Goal: Task Accomplishment & Management: Manage account settings

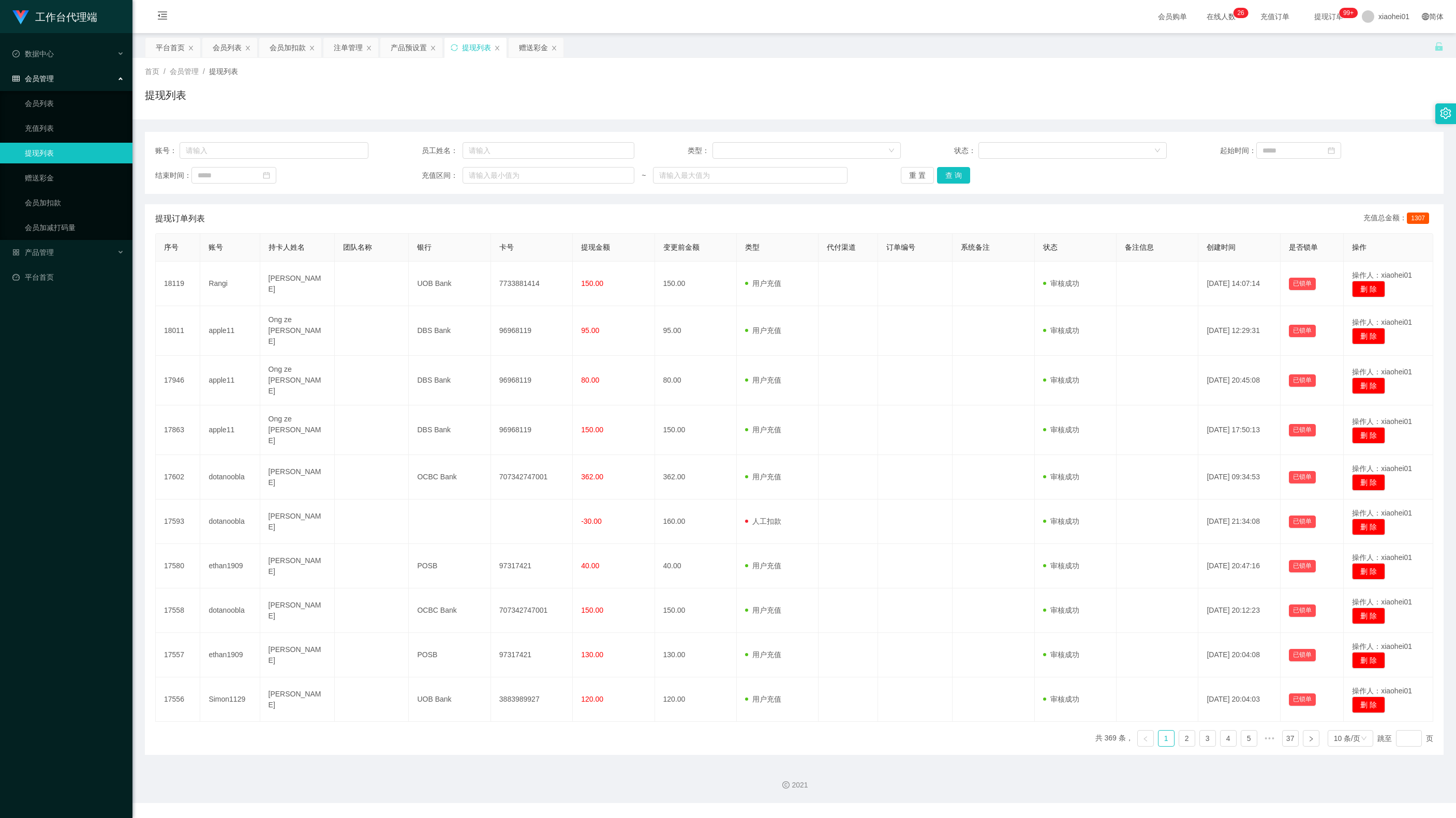
click at [350, 70] on div "首页 / 会员管理 / 提现列表 /" at bounding box center [794, 71] width 1299 height 11
click at [278, 63] on div "首页 / 会员管理 / 提现列表 / 提现列表" at bounding box center [794, 89] width 1324 height 62
click at [287, 53] on div "会员加扣款" at bounding box center [288, 47] width 36 height 20
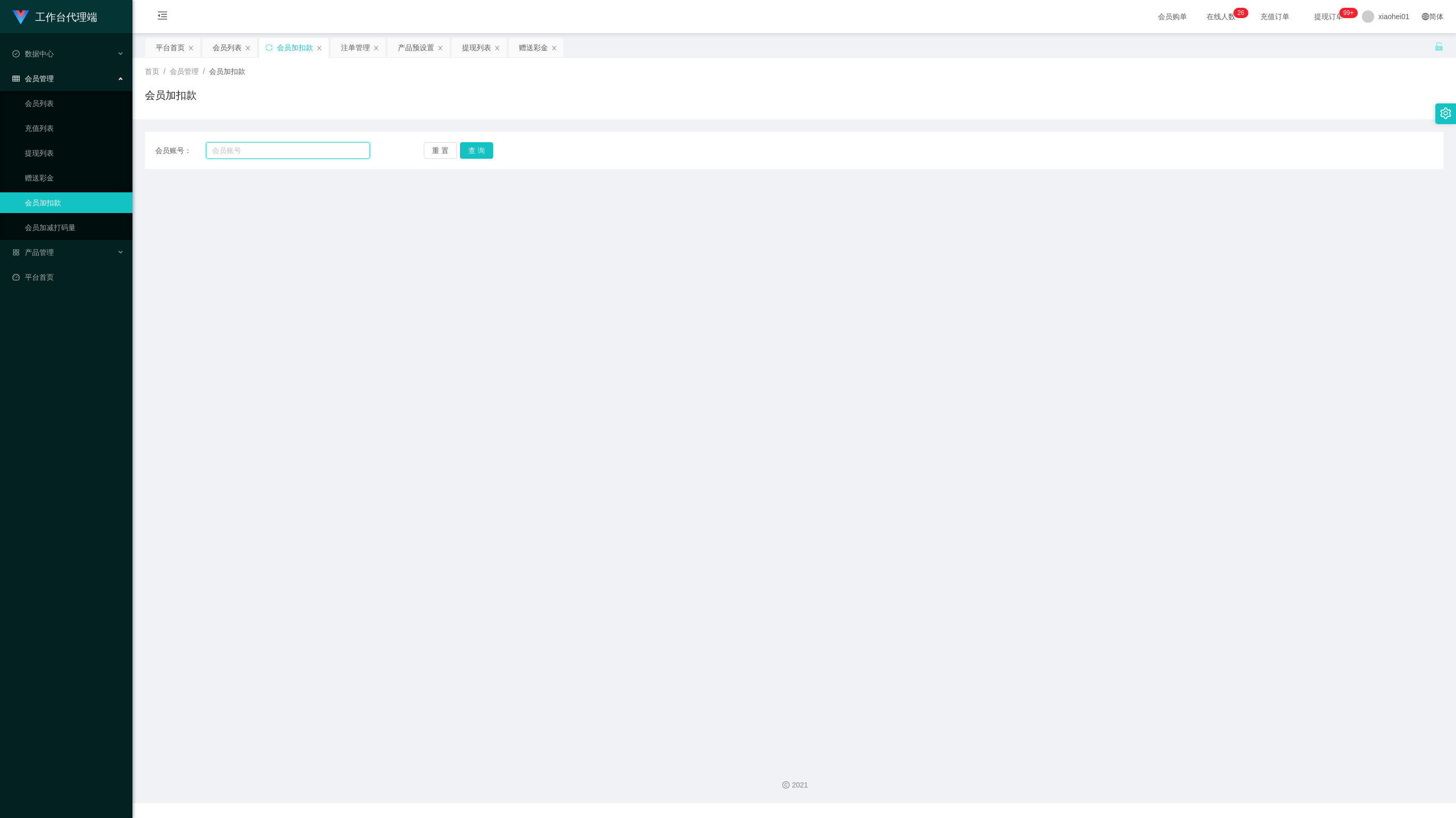
drag, startPoint x: 278, startPoint y: 146, endPoint x: 491, endPoint y: 159, distance: 213.4
click at [281, 147] on input "text" at bounding box center [288, 150] width 164 height 16
paste input "apple11"
type input "apple11"
click at [481, 152] on button "查 询" at bounding box center [476, 150] width 33 height 16
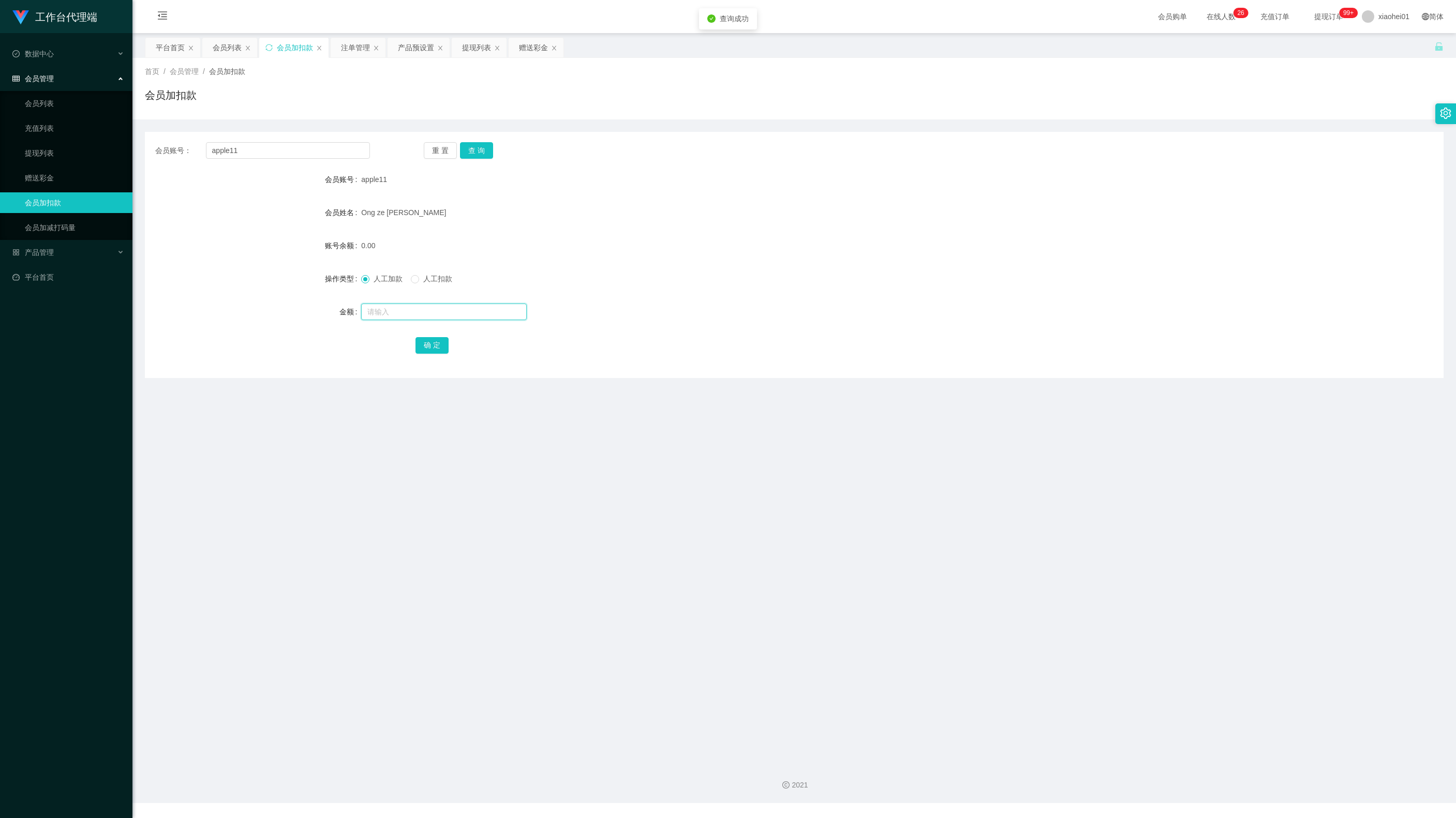
click at [449, 315] on input "text" at bounding box center [444, 311] width 166 height 16
type input "48"
drag, startPoint x: 430, startPoint y: 340, endPoint x: 445, endPoint y: 340, distance: 15.0
click at [430, 340] on button "确 定" at bounding box center [432, 345] width 33 height 16
click at [769, 321] on form "会员账号 apple11 会员姓名 Ong ze cheng 账号余额 48.00 操作类型 人工加款 人工扣款 金额 确 定" at bounding box center [794, 262] width 1299 height 186
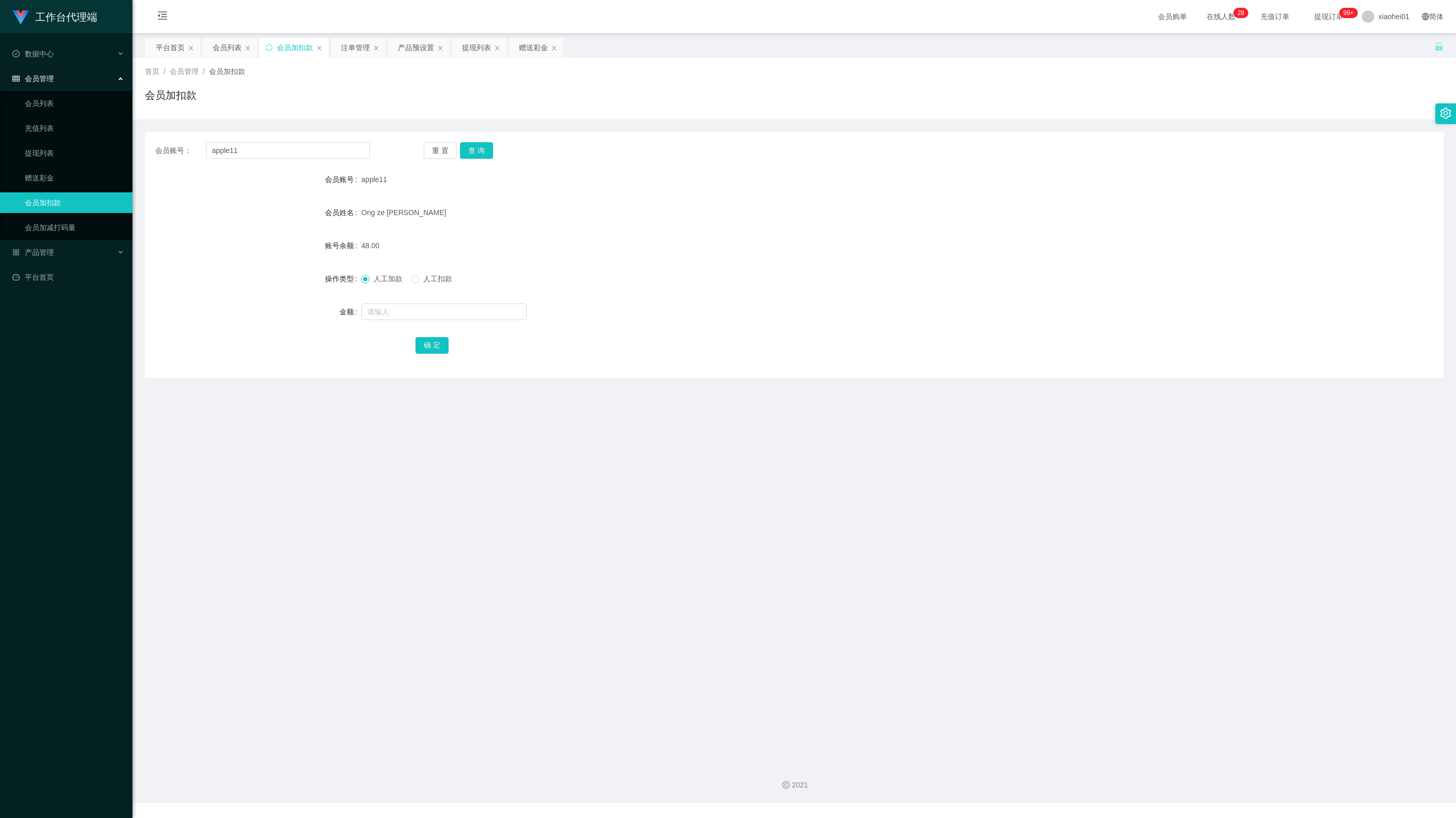
click at [478, 62] on div "首页 / 会员管理 / 会员加扣款 / 会员加扣款" at bounding box center [794, 89] width 1324 height 62
click at [479, 59] on div "首页 / 会员管理 / 会员加扣款 / 会员加扣款" at bounding box center [794, 89] width 1324 height 62
click at [476, 52] on div "提现列表" at bounding box center [476, 47] width 29 height 20
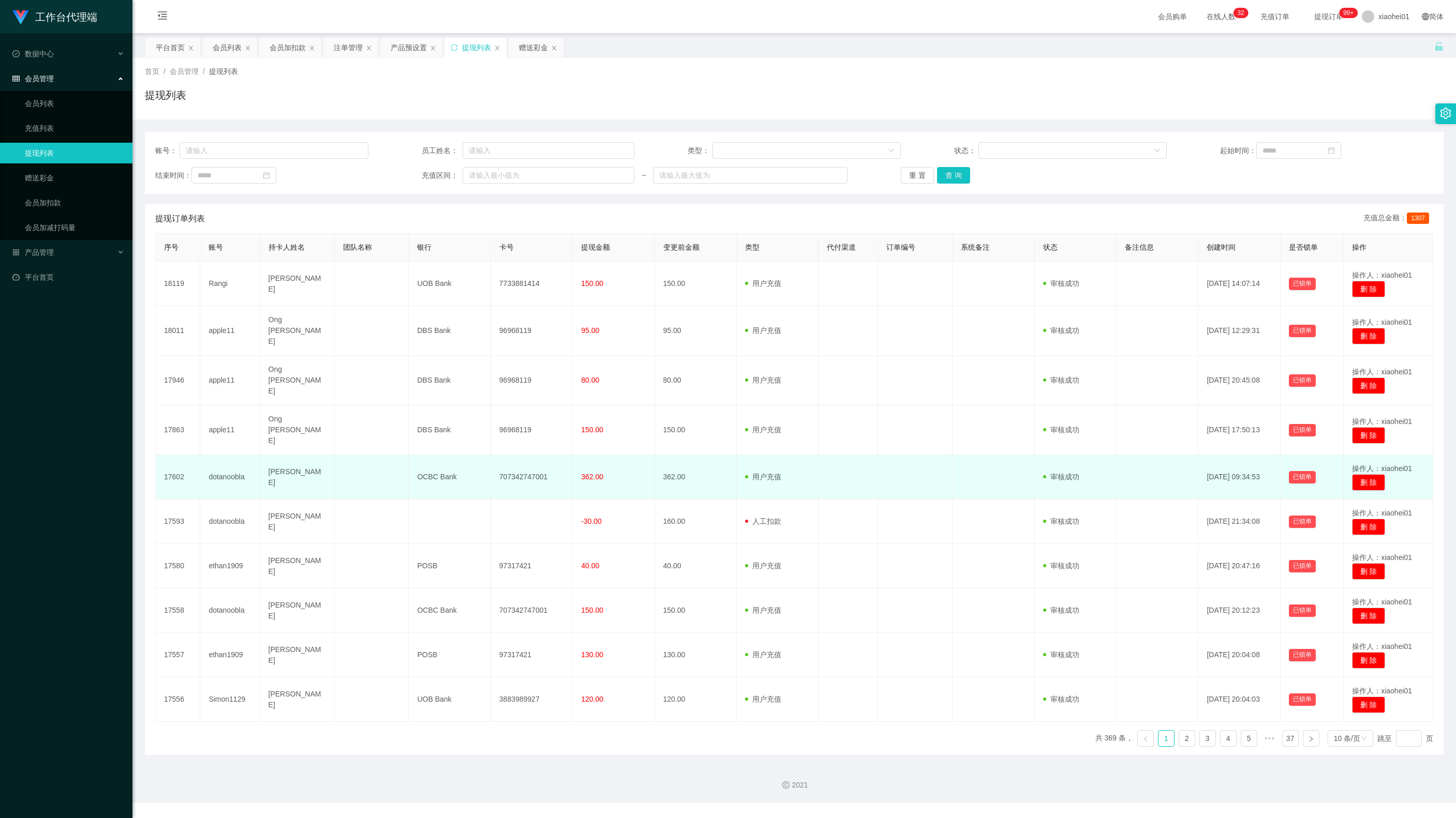
click at [779, 465] on td "用户充值 人工扣款" at bounding box center [778, 477] width 82 height 45
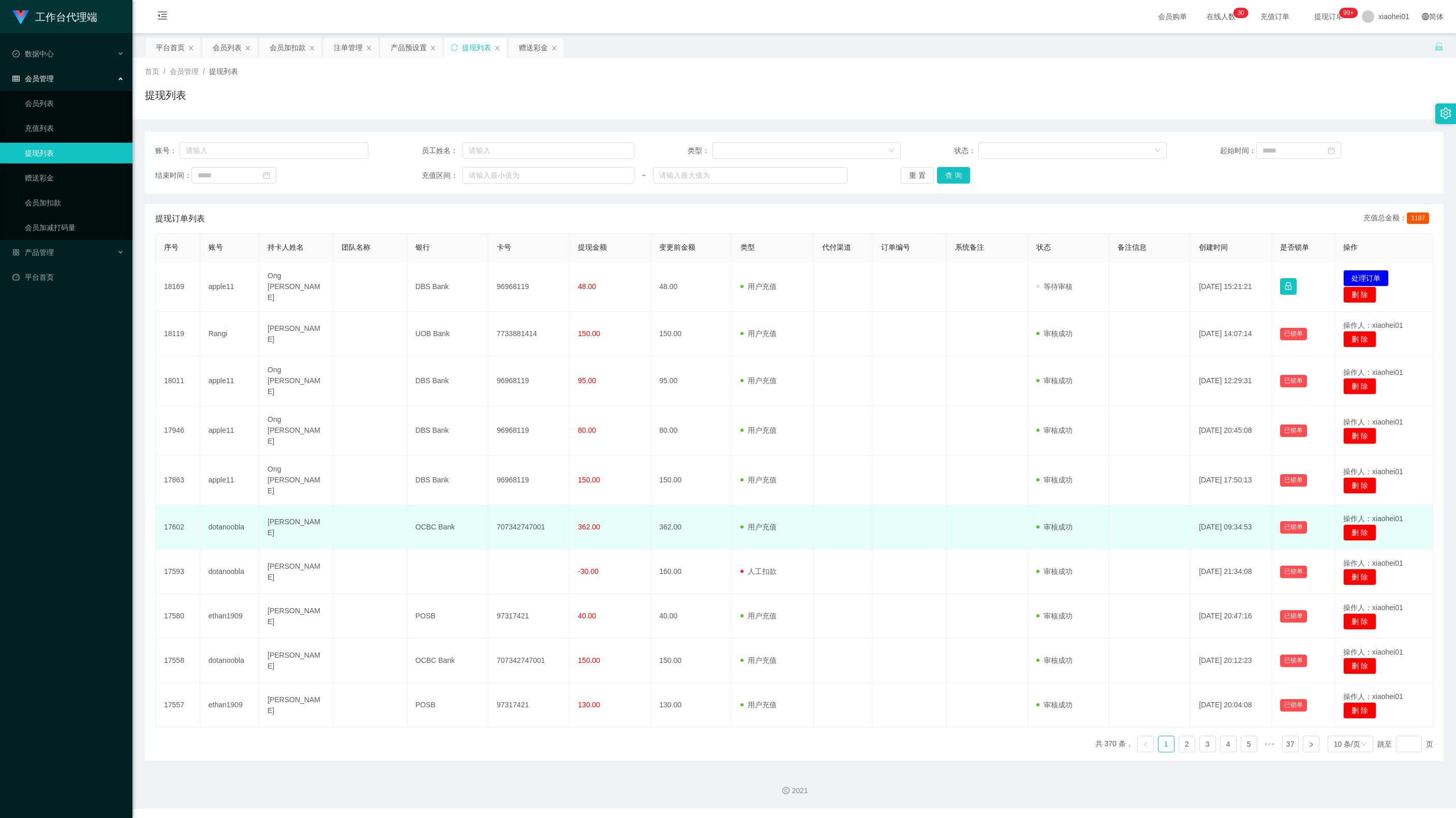
click at [1115, 547] on td at bounding box center [1150, 527] width 81 height 45
click at [1406, 520] on td "操作人：xiaohei01 删 除" at bounding box center [1384, 527] width 98 height 45
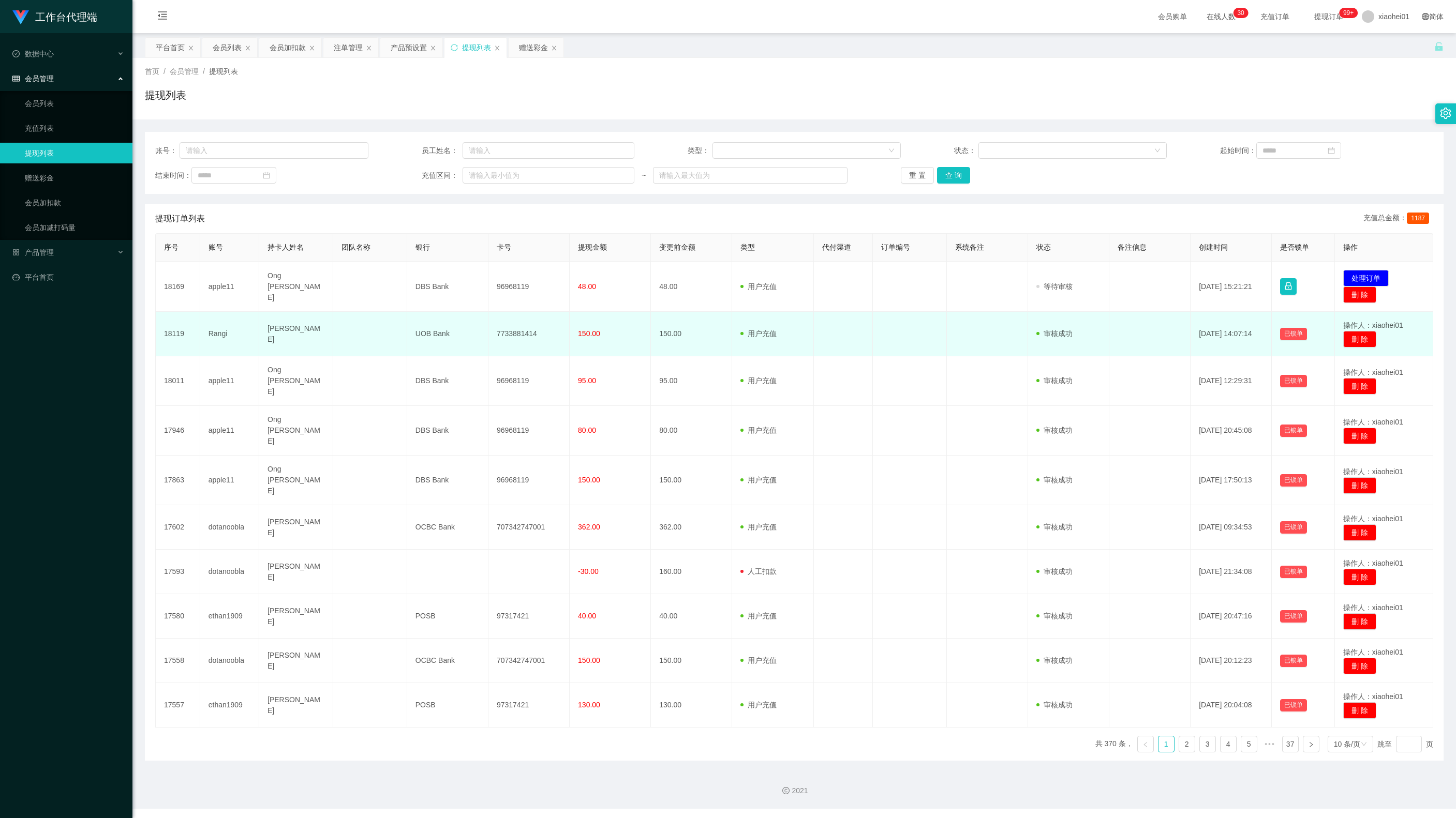
click at [903, 354] on td at bounding box center [909, 334] width 74 height 45
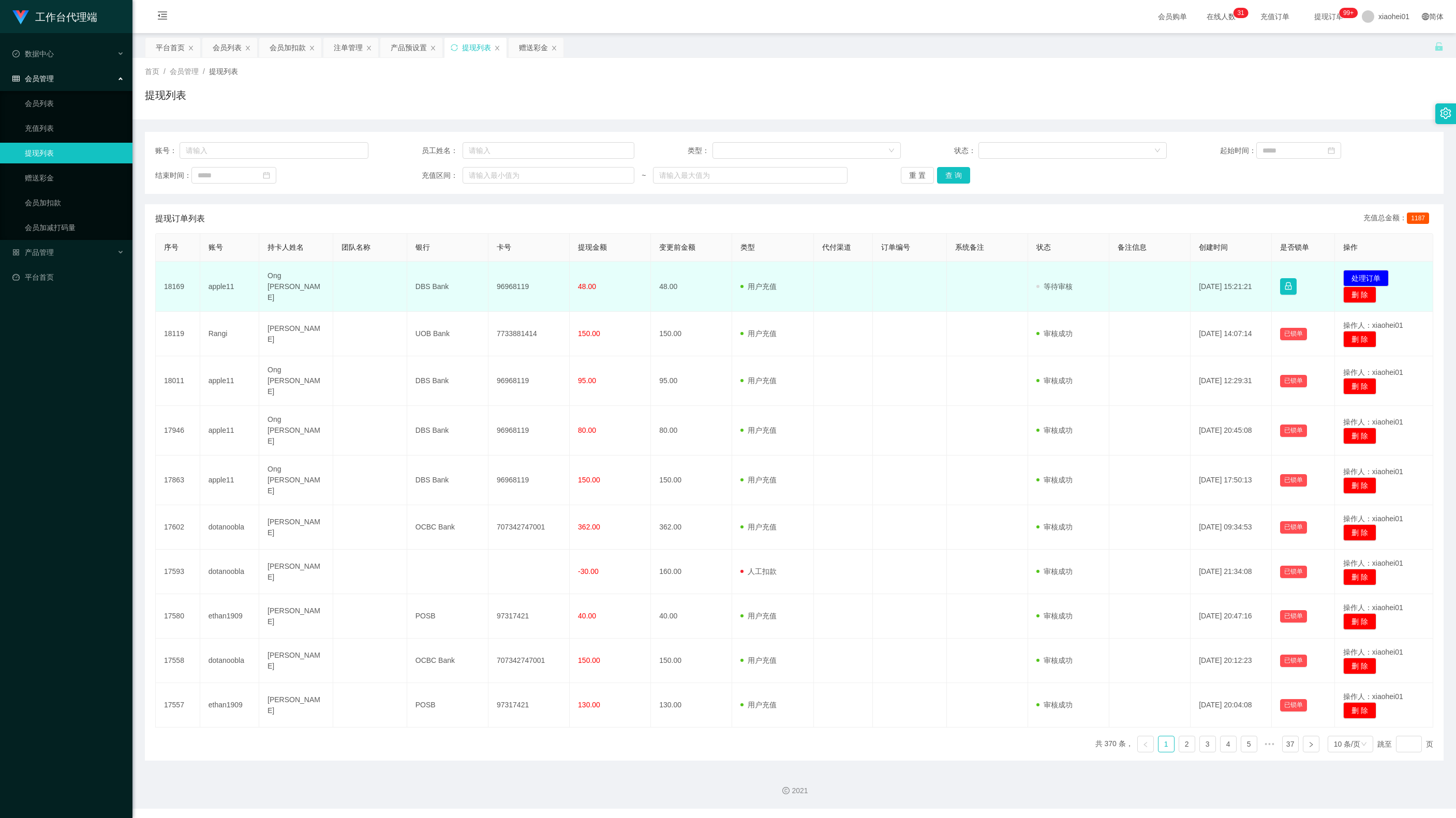
click at [1218, 309] on td "[DATE] 15:21:21" at bounding box center [1231, 286] width 81 height 50
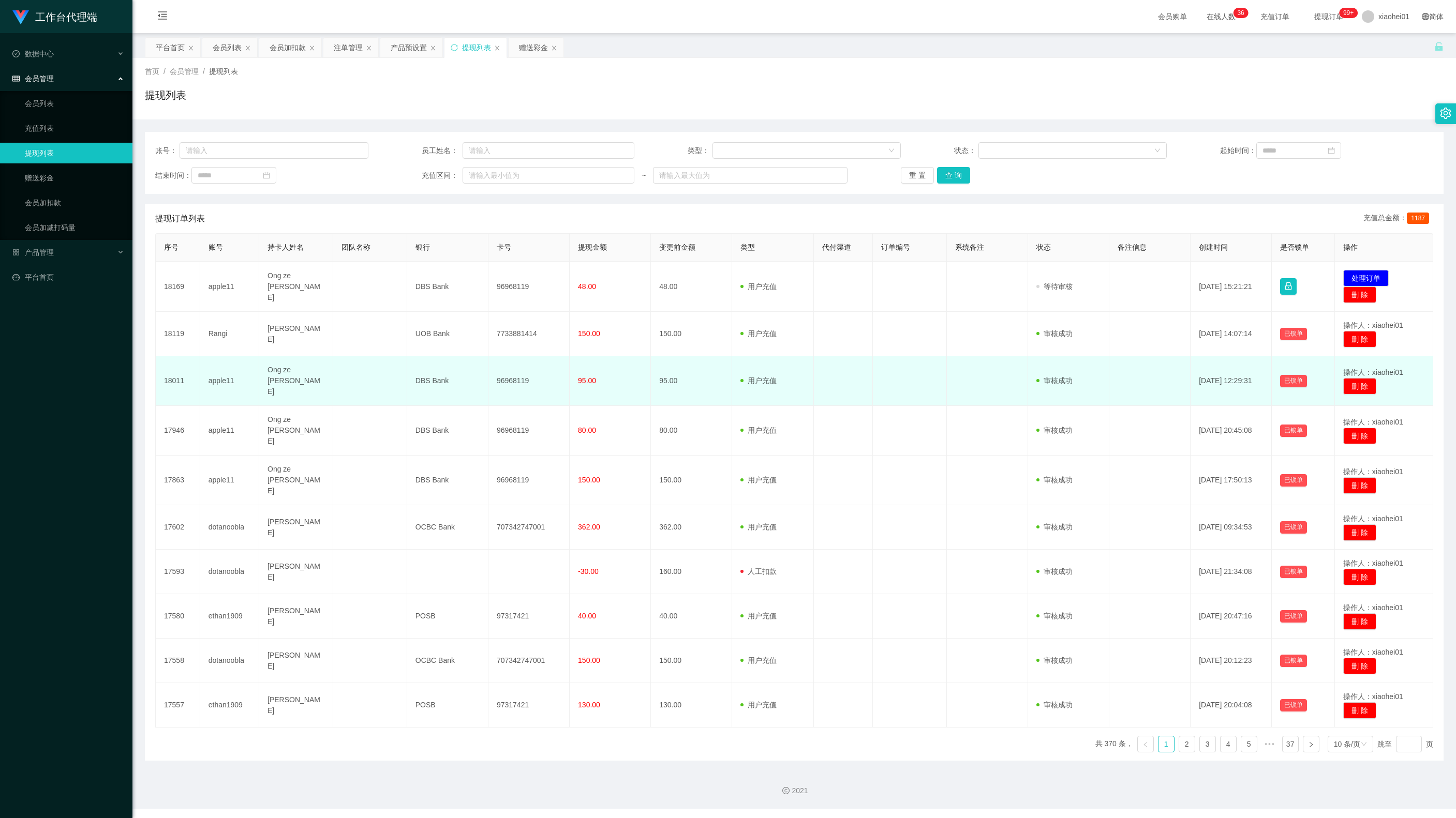
click at [947, 398] on td at bounding box center [987, 381] width 81 height 50
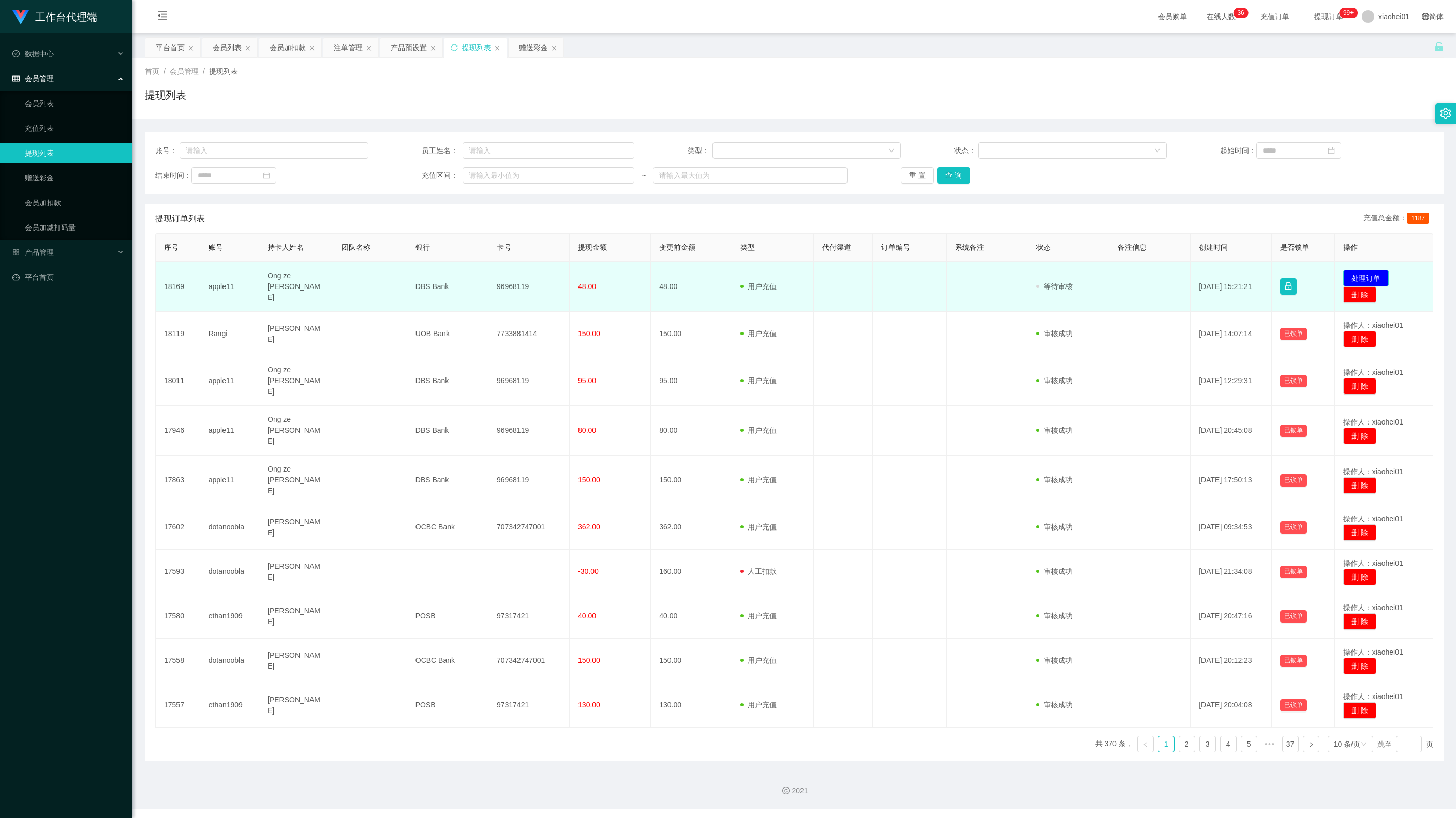
click at [1362, 273] on button "处理订单" at bounding box center [1366, 278] width 46 height 16
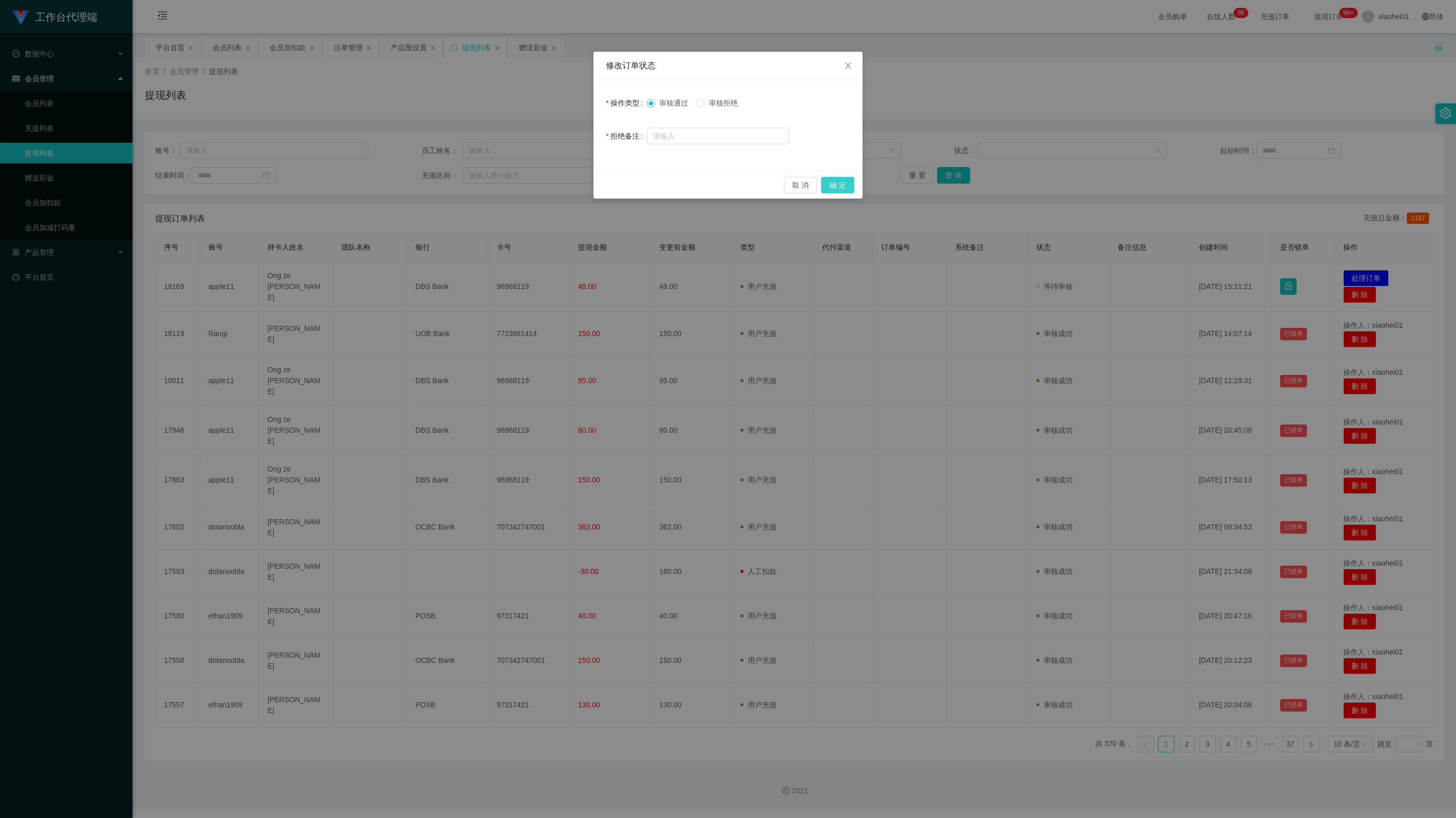
click at [847, 178] on button "确 定" at bounding box center [838, 185] width 33 height 16
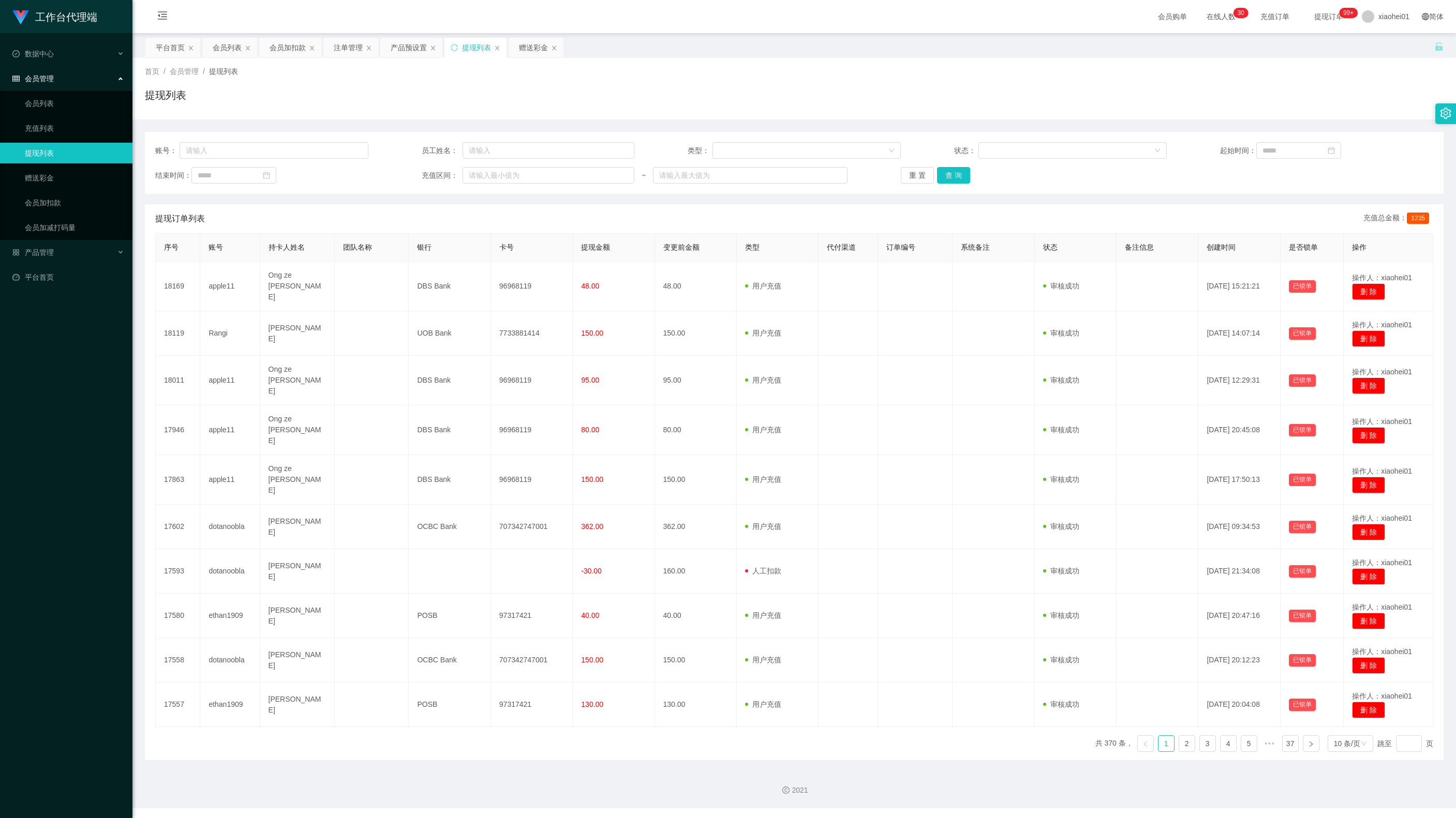
click at [1126, 207] on div "提现订单列表 充值总金额： 1235" at bounding box center [794, 219] width 1278 height 29
click at [288, 51] on div "会员加扣款" at bounding box center [288, 47] width 36 height 20
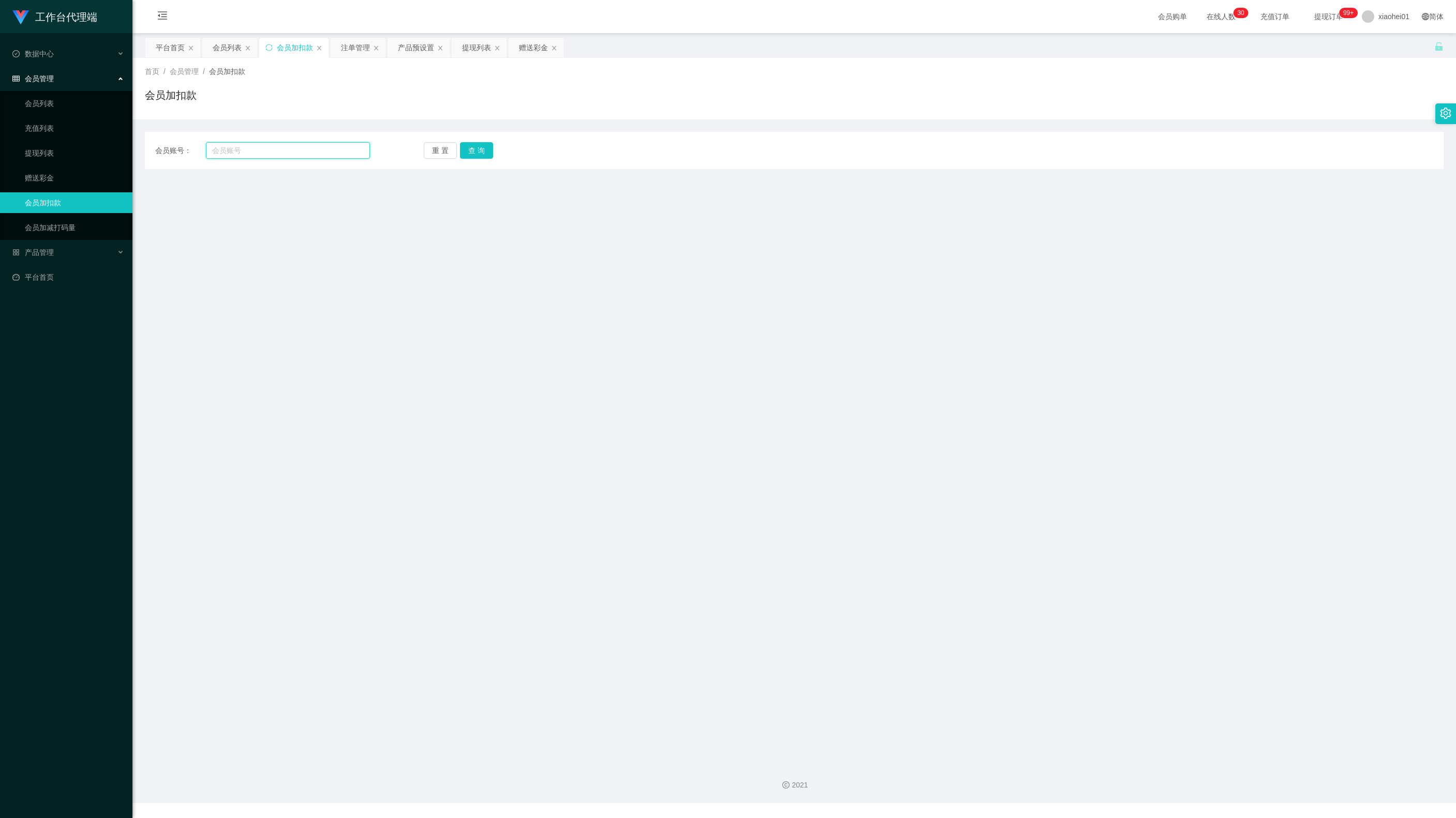
click at [301, 146] on input "text" at bounding box center [288, 150] width 164 height 16
drag, startPoint x: 1202, startPoint y: 343, endPoint x: 868, endPoint y: 284, distance: 339.2
click at [1184, 340] on main "关闭左侧 关闭右侧 关闭其它 刷新页面 平台首页 会员列表 会员加扣款 注单管理 产品预设置 提现列表 赠送彩金 首页 / 会员管理 / 会员加扣款 / 会员…" at bounding box center [794, 394] width 1324 height 722
drag, startPoint x: 309, startPoint y: 152, endPoint x: 465, endPoint y: 162, distance: 156.3
click at [309, 153] on input "text" at bounding box center [288, 150] width 164 height 16
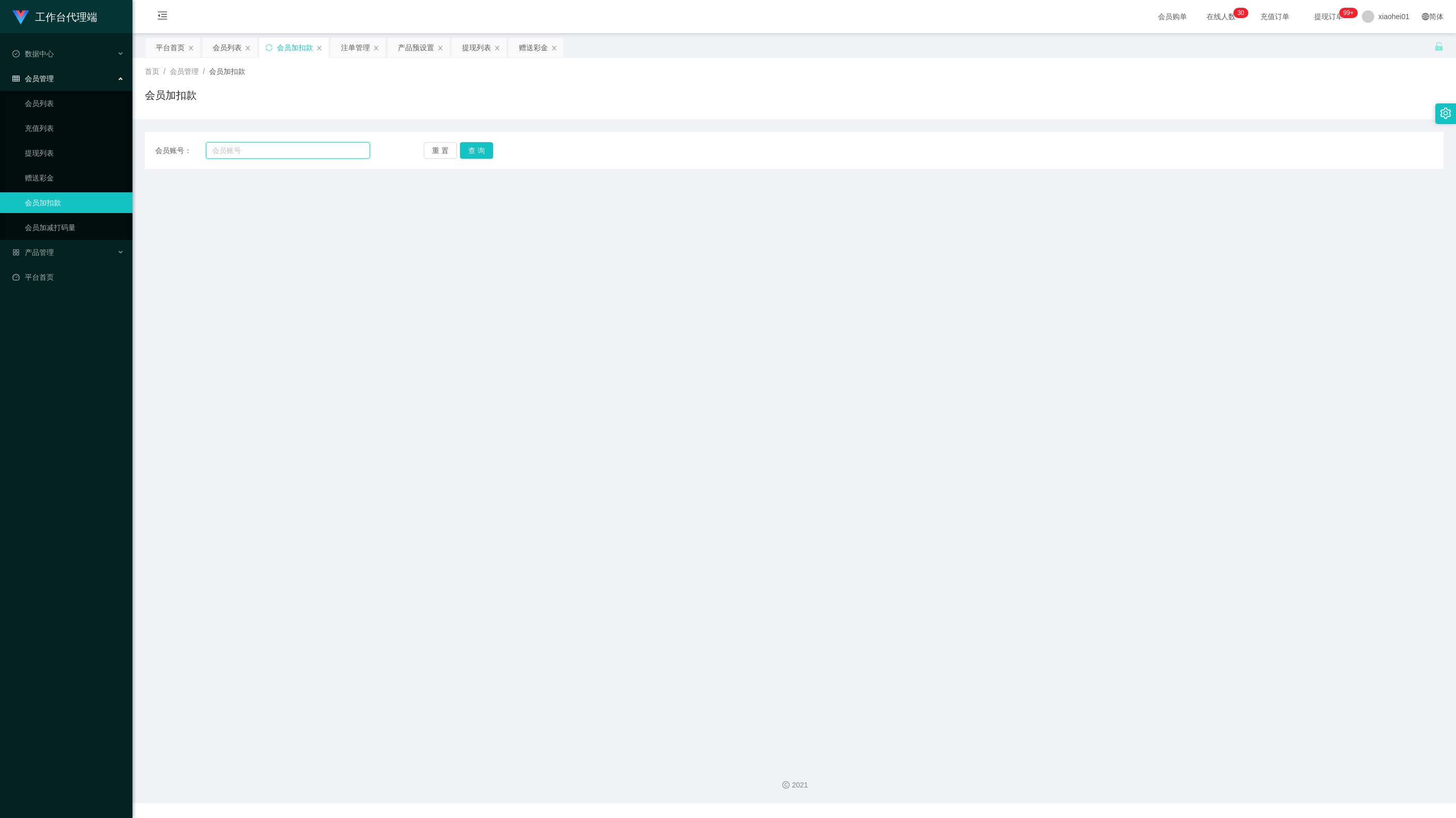
paste input "apple11"
type input "apple11"
click at [491, 151] on button "查 询" at bounding box center [476, 150] width 33 height 16
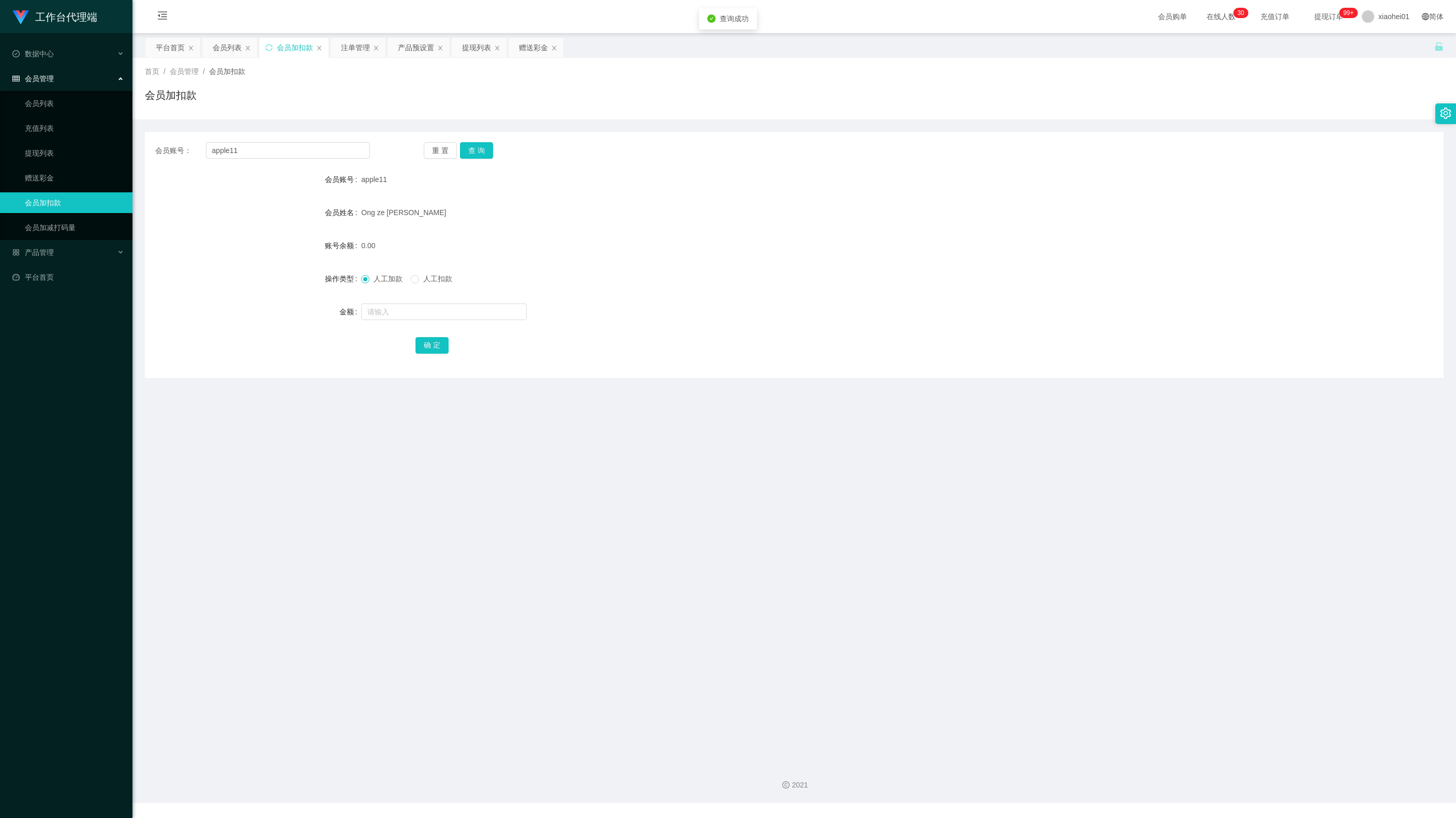
click at [419, 299] on form "会员账号 apple11 会员姓名 Ong ze cheng 账号余额 0.00 操作类型 人工加款 人工扣款 金额 确 定" at bounding box center [794, 262] width 1299 height 186
click at [424, 304] on div at bounding box center [740, 312] width 757 height 21
click at [425, 315] on input "text" at bounding box center [444, 311] width 166 height 16
type input "300"
click at [431, 342] on button "确 定" at bounding box center [432, 345] width 33 height 16
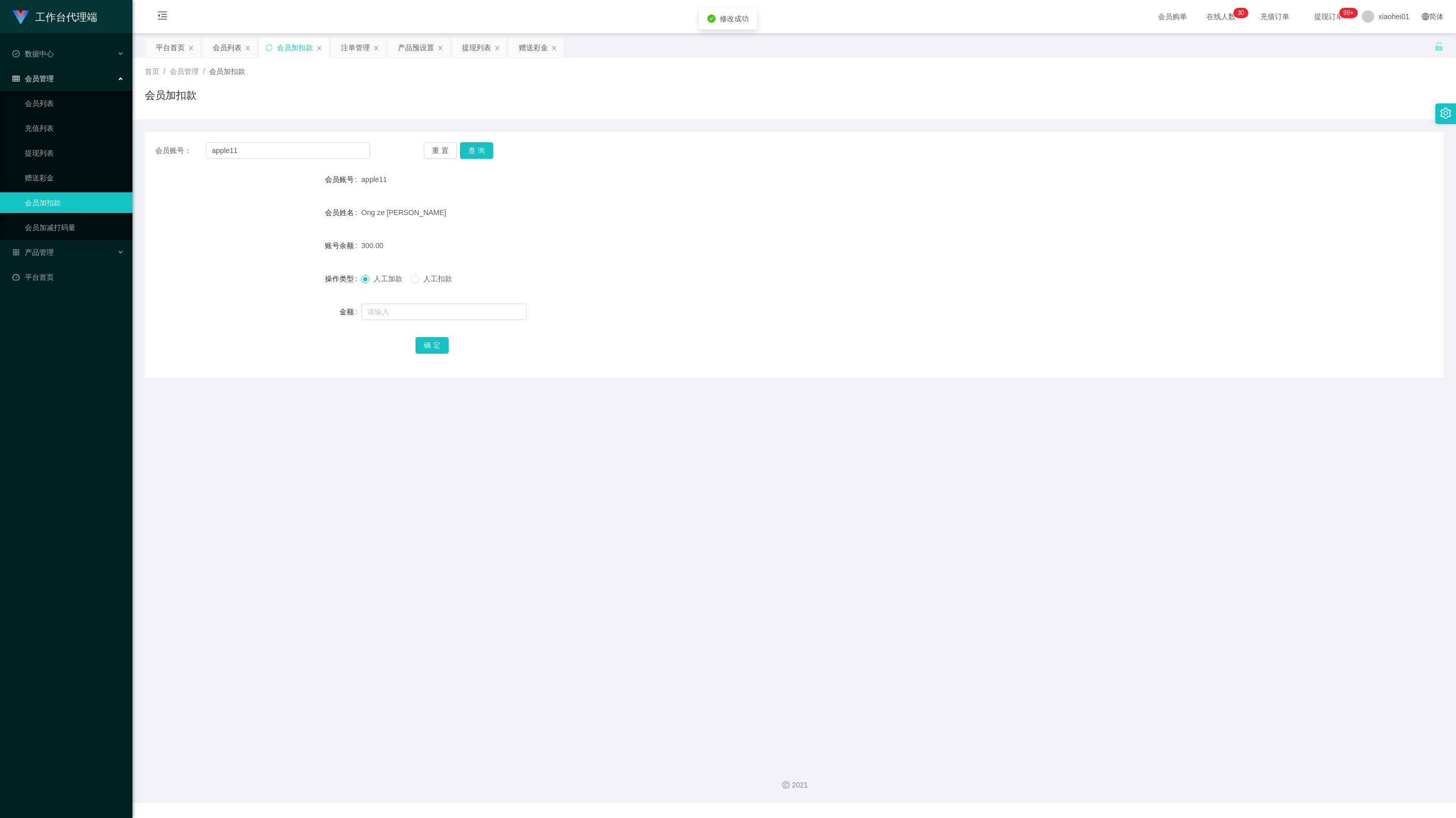
click at [659, 342] on div "确 定" at bounding box center [794, 345] width 757 height 21
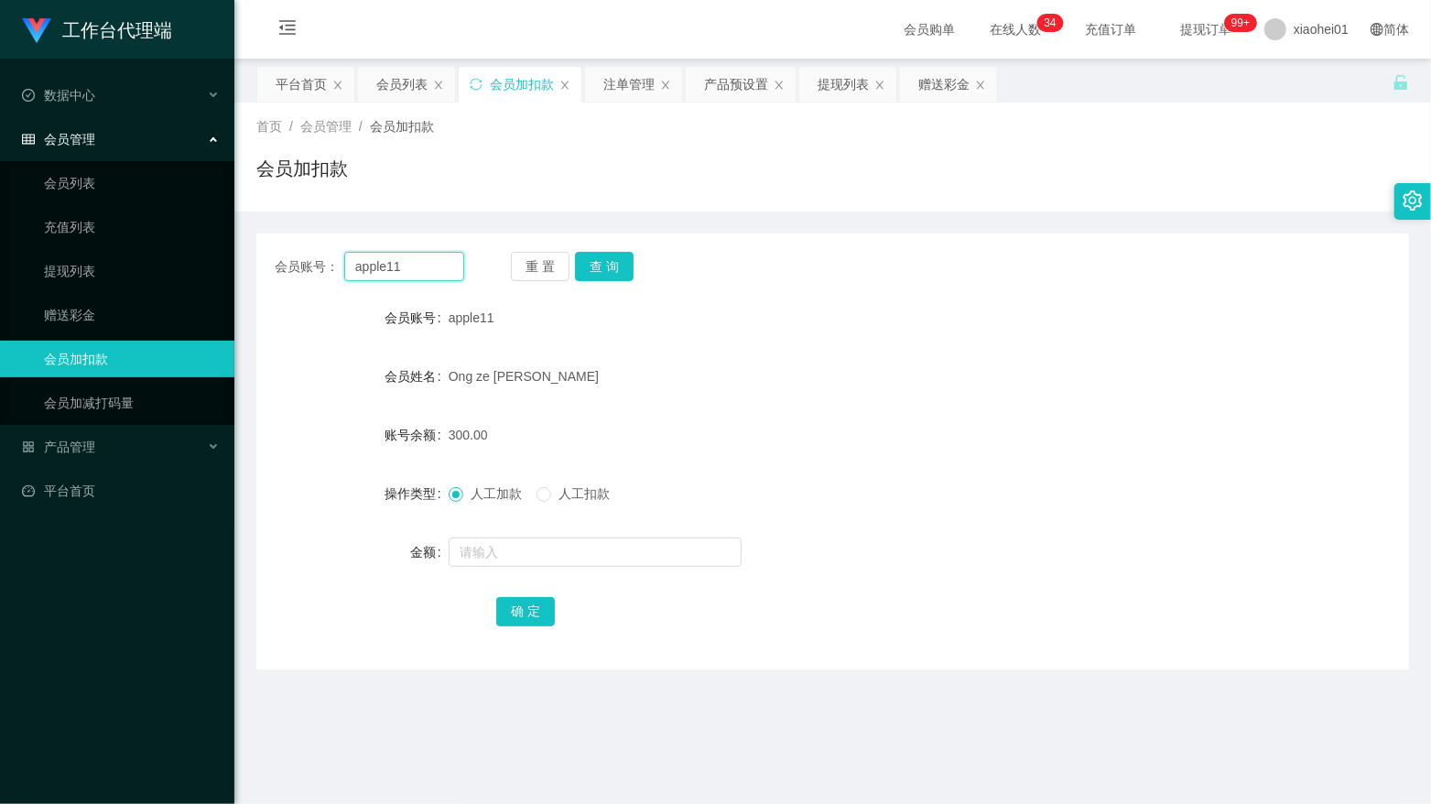
drag, startPoint x: 415, startPoint y: 268, endPoint x: 269, endPoint y: 248, distance: 146.9
click at [269, 248] on div "会员账号： apple11 重 置 查 询 会员账号 apple11 会员姓名 Ong ze cheng 账号余额 300.00 操作类型 人工加款 人工扣款…" at bounding box center [832, 451] width 1153 height 436
click at [608, 268] on button "查 询" at bounding box center [604, 266] width 59 height 29
click at [836, 90] on div "提现列表" at bounding box center [842, 84] width 51 height 35
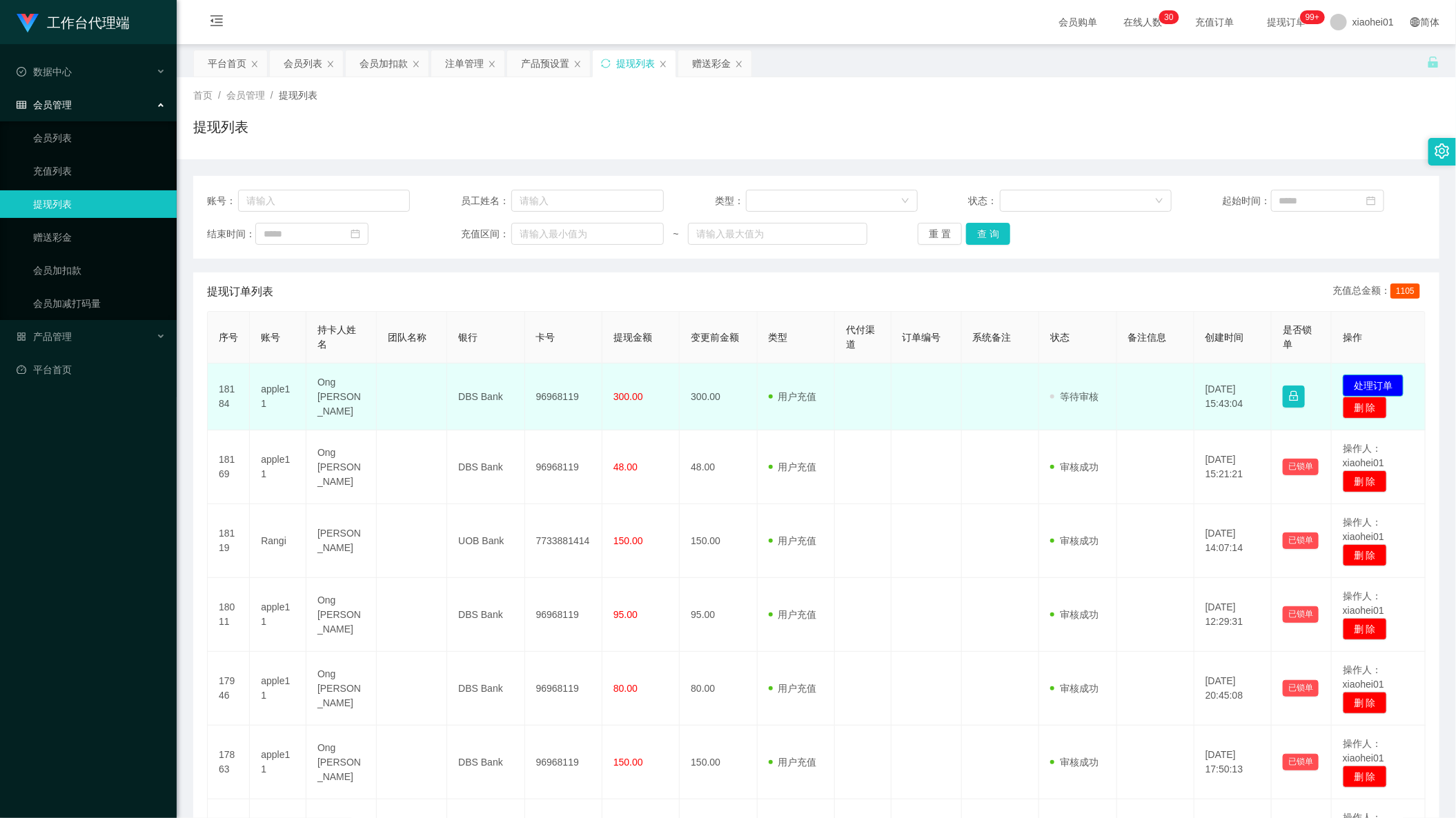
drag, startPoint x: 0, startPoint y: 0, endPoint x: 1375, endPoint y: 379, distance: 1426.3
click at [1375, 379] on button "处理订单" at bounding box center [1372, 385] width 61 height 22
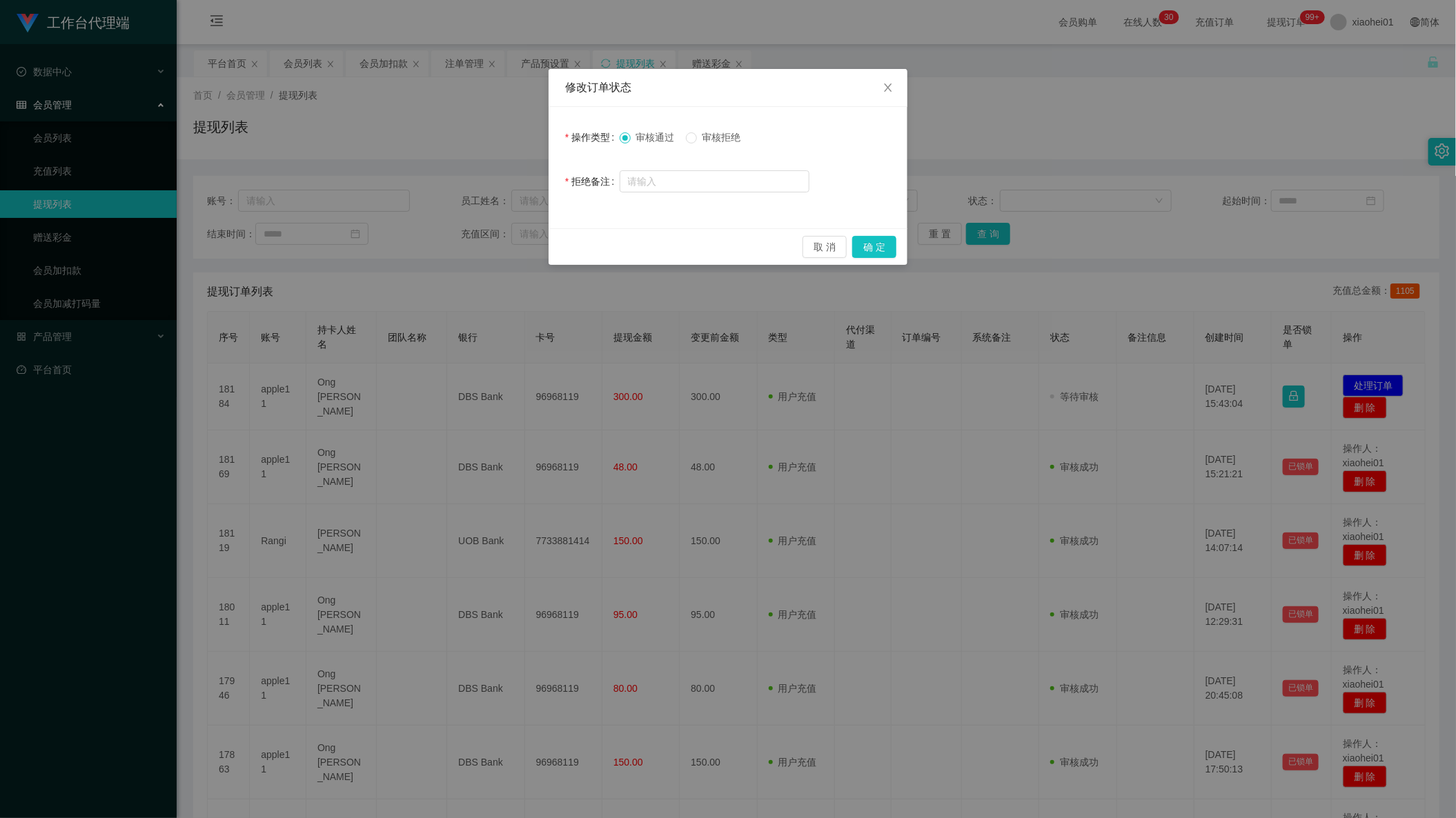
click at [708, 137] on span "审核拒绝" at bounding box center [722, 137] width 50 height 11
click at [899, 98] on span "Close" at bounding box center [888, 88] width 38 height 38
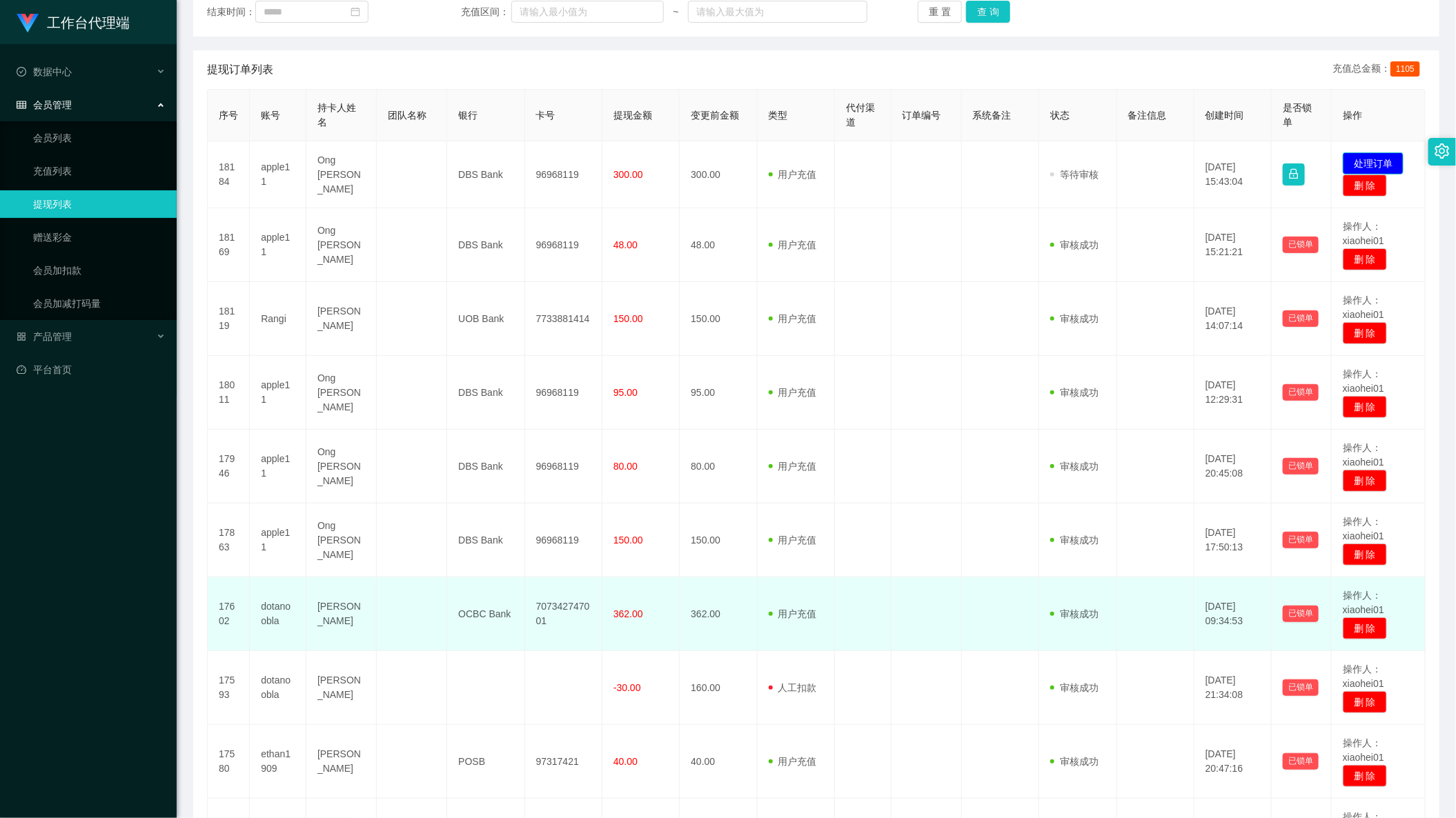
scroll to position [395, 0]
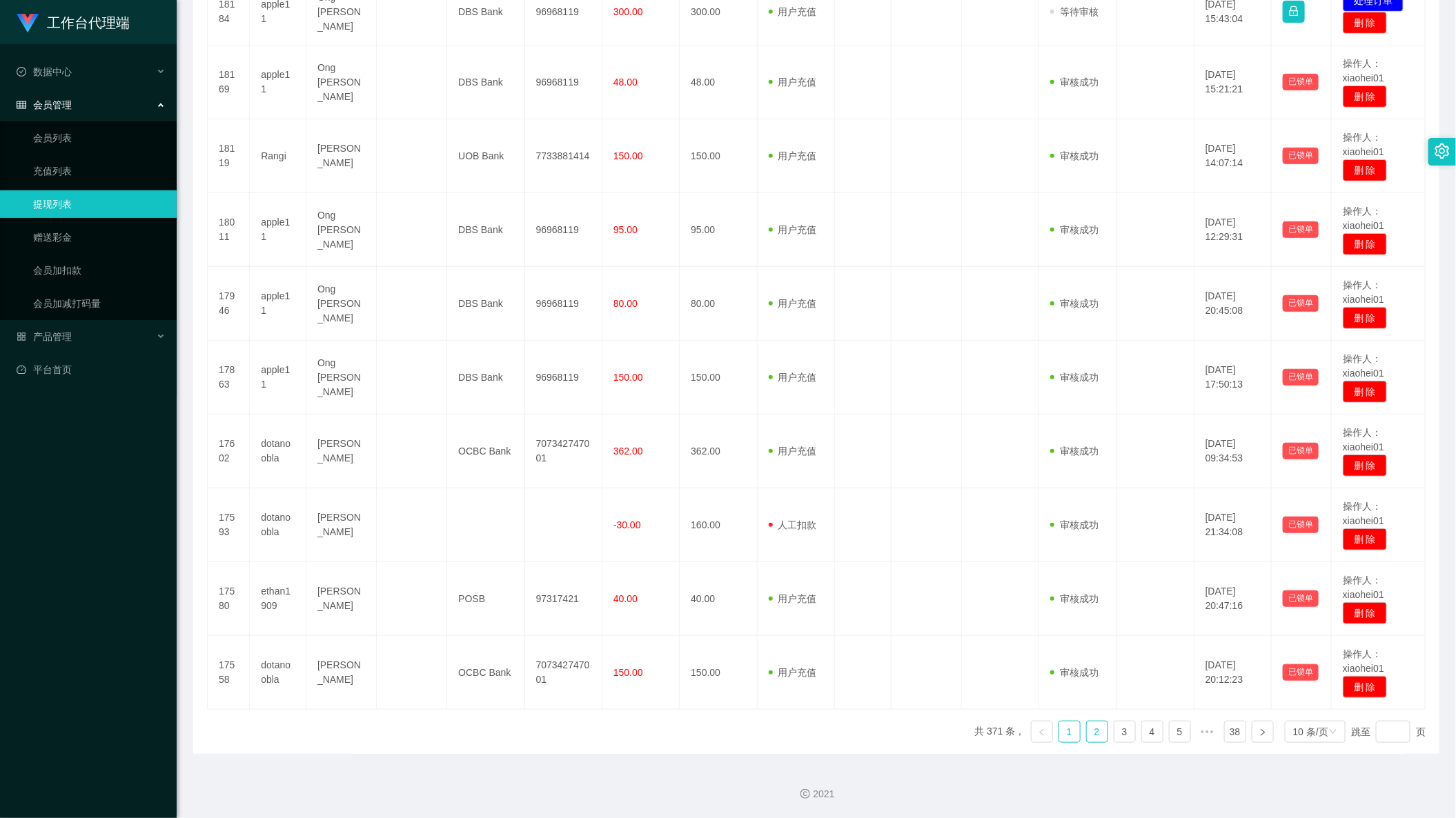
click at [1087, 728] on link "2" at bounding box center [1097, 731] width 20 height 20
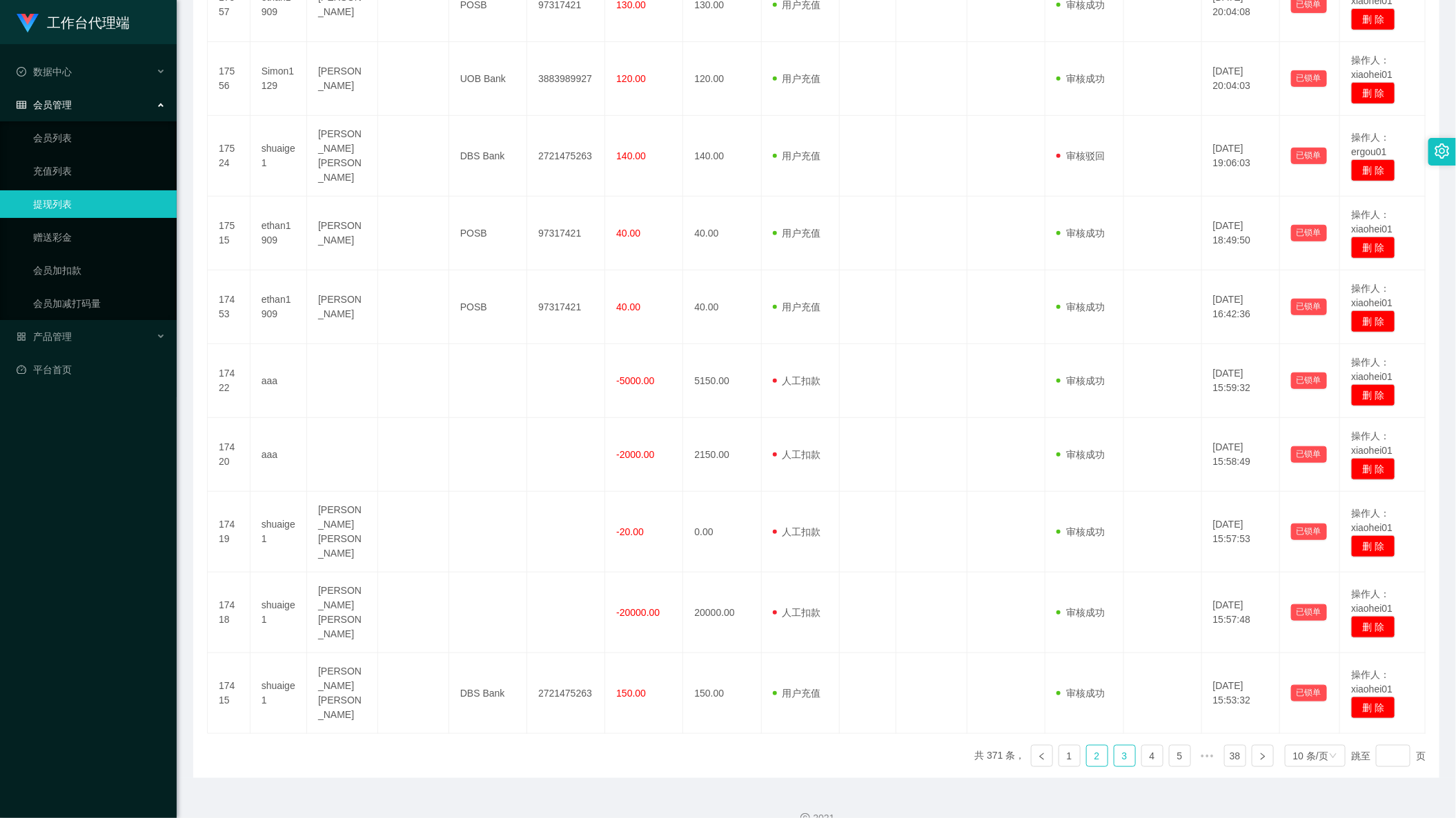
click at [1114, 746] on link "3" at bounding box center [1124, 755] width 20 height 20
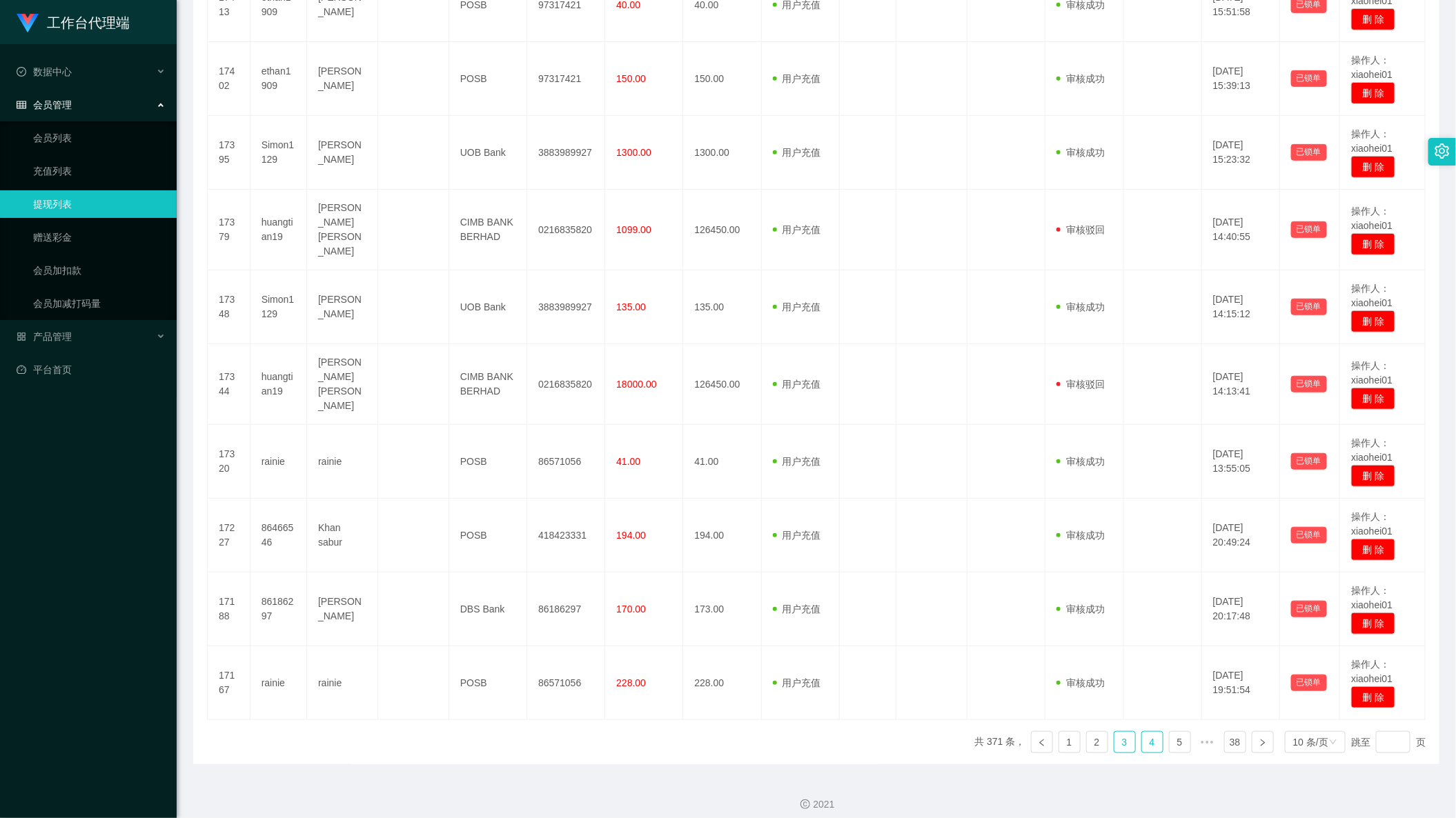
click at [1142, 735] on link "4" at bounding box center [1152, 741] width 20 height 20
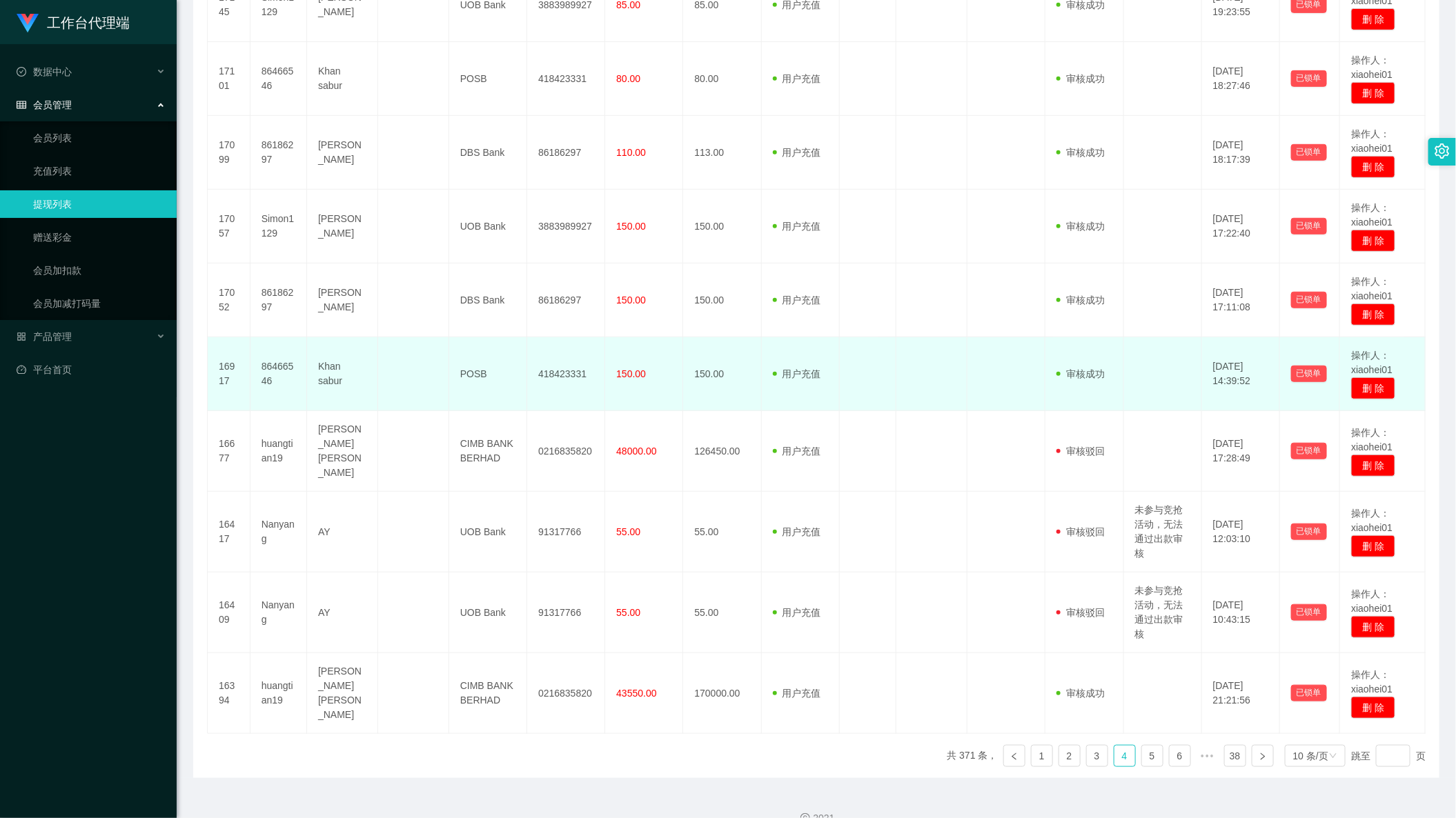
click at [1160, 392] on td at bounding box center [1162, 374] width 78 height 74
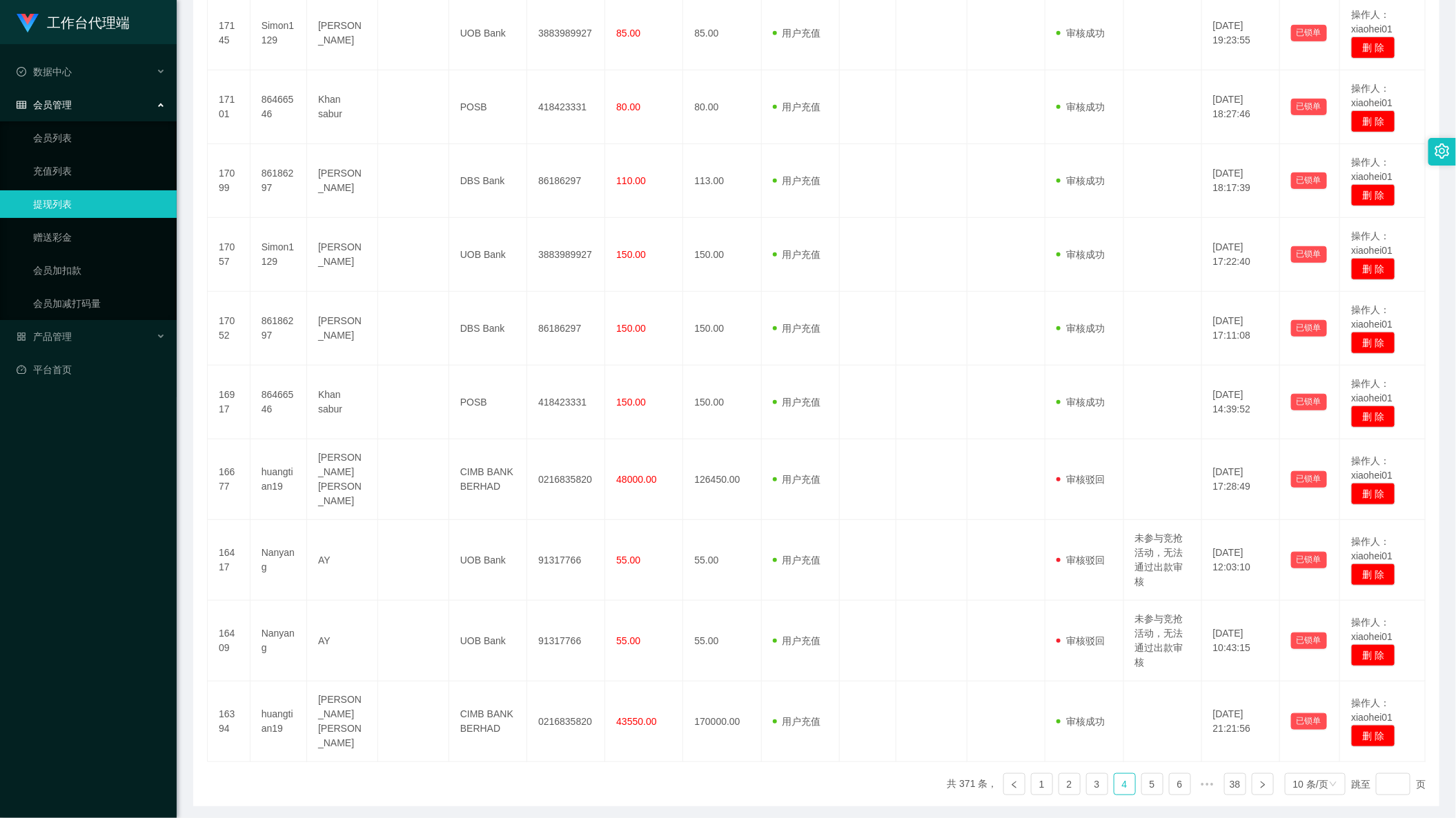
scroll to position [408, 0]
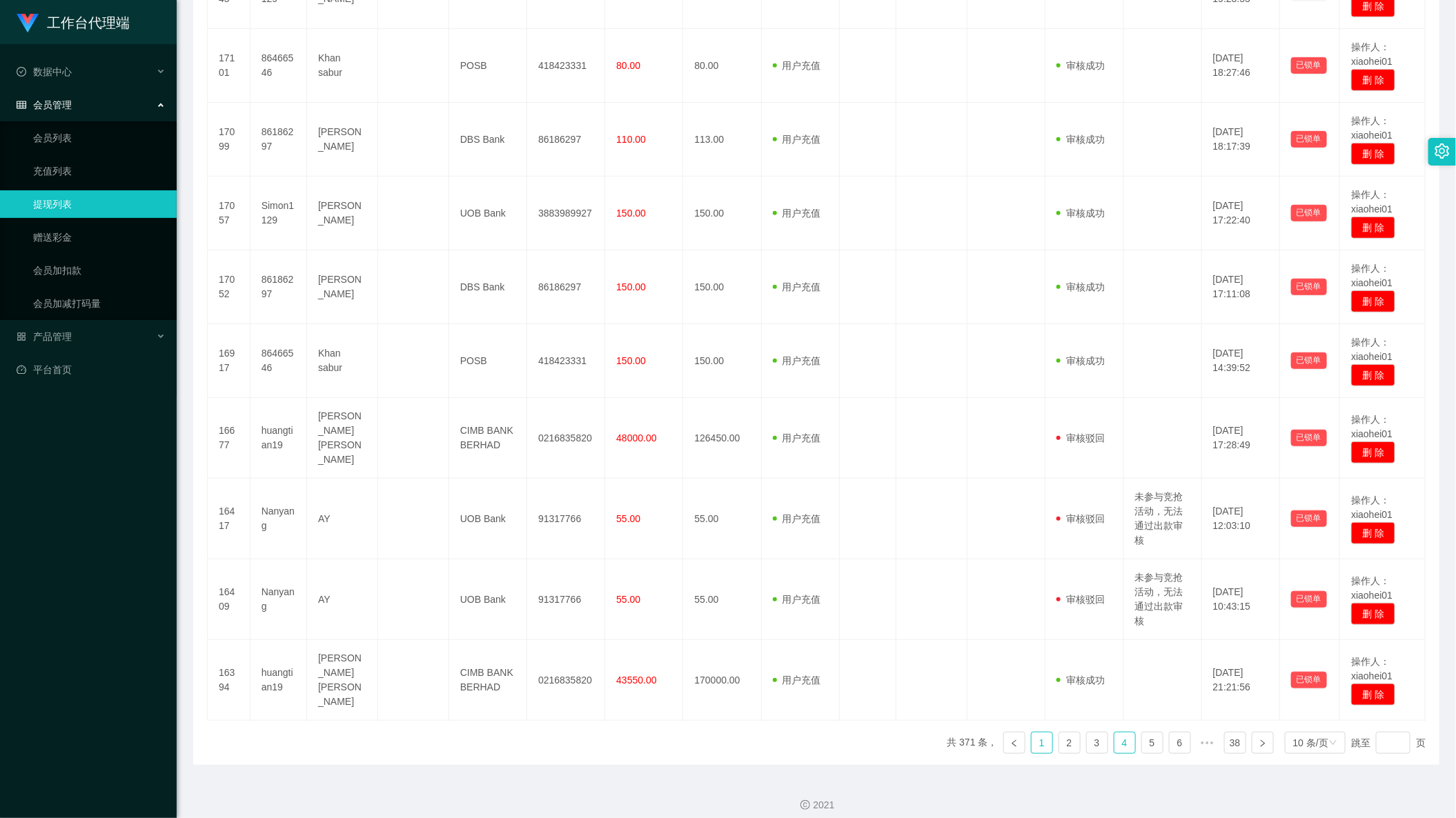
click at [1032, 732] on link "1" at bounding box center [1042, 742] width 20 height 20
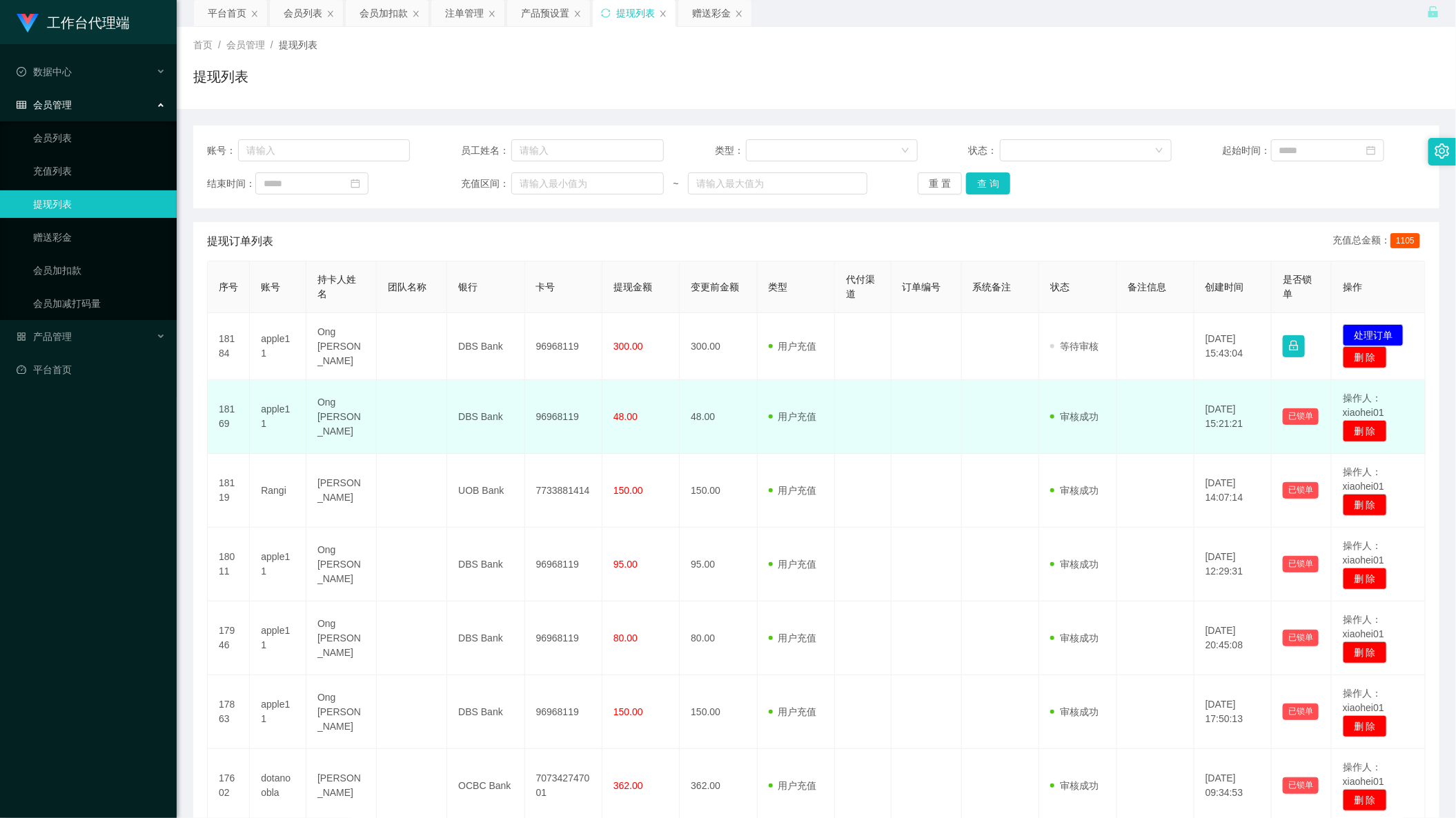
scroll to position [0, 0]
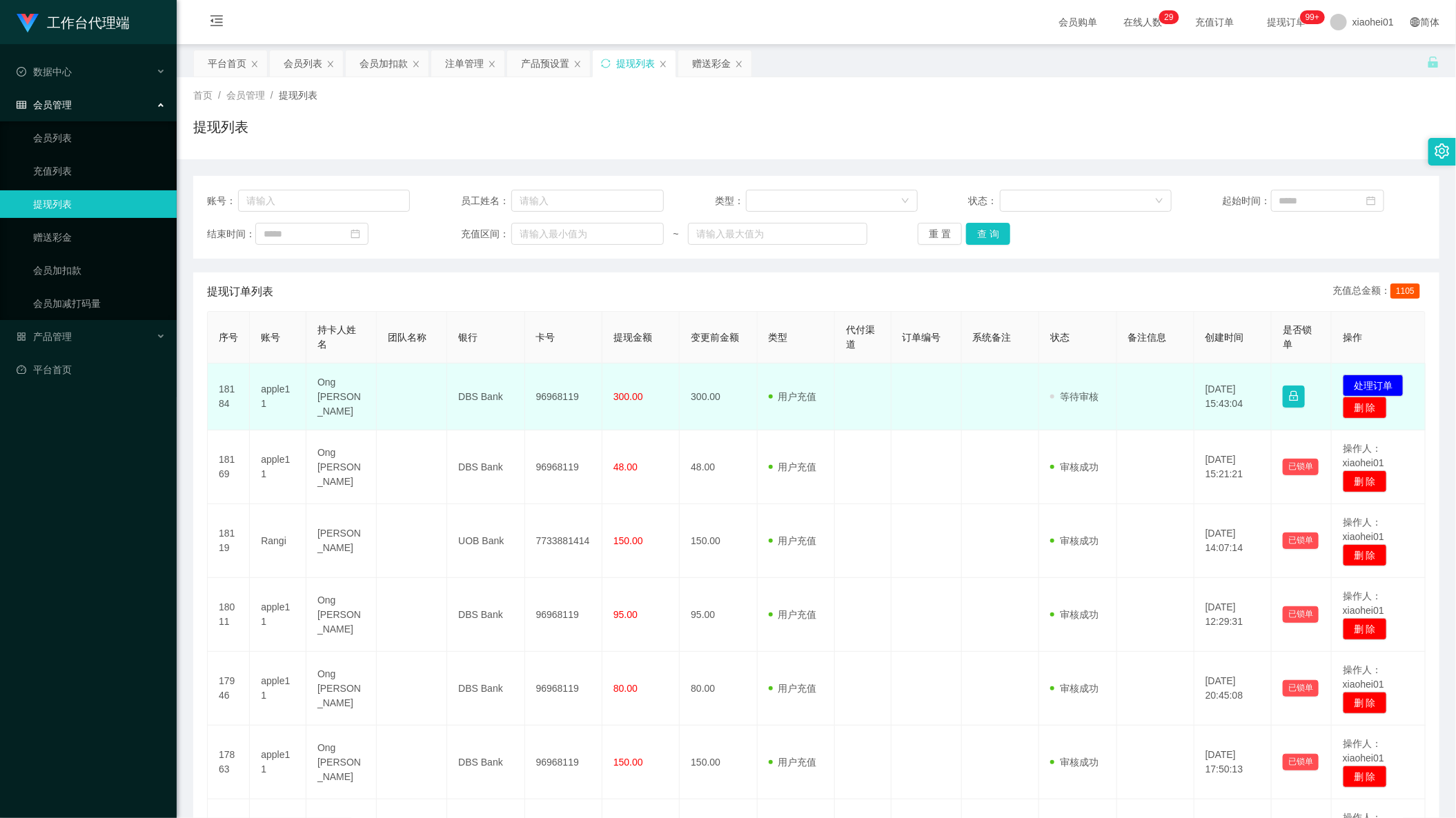
click at [1368, 369] on td "发起代付 处理订单 删 除" at bounding box center [1378, 396] width 93 height 67
click at [1376, 381] on button "处理订单" at bounding box center [1372, 385] width 61 height 22
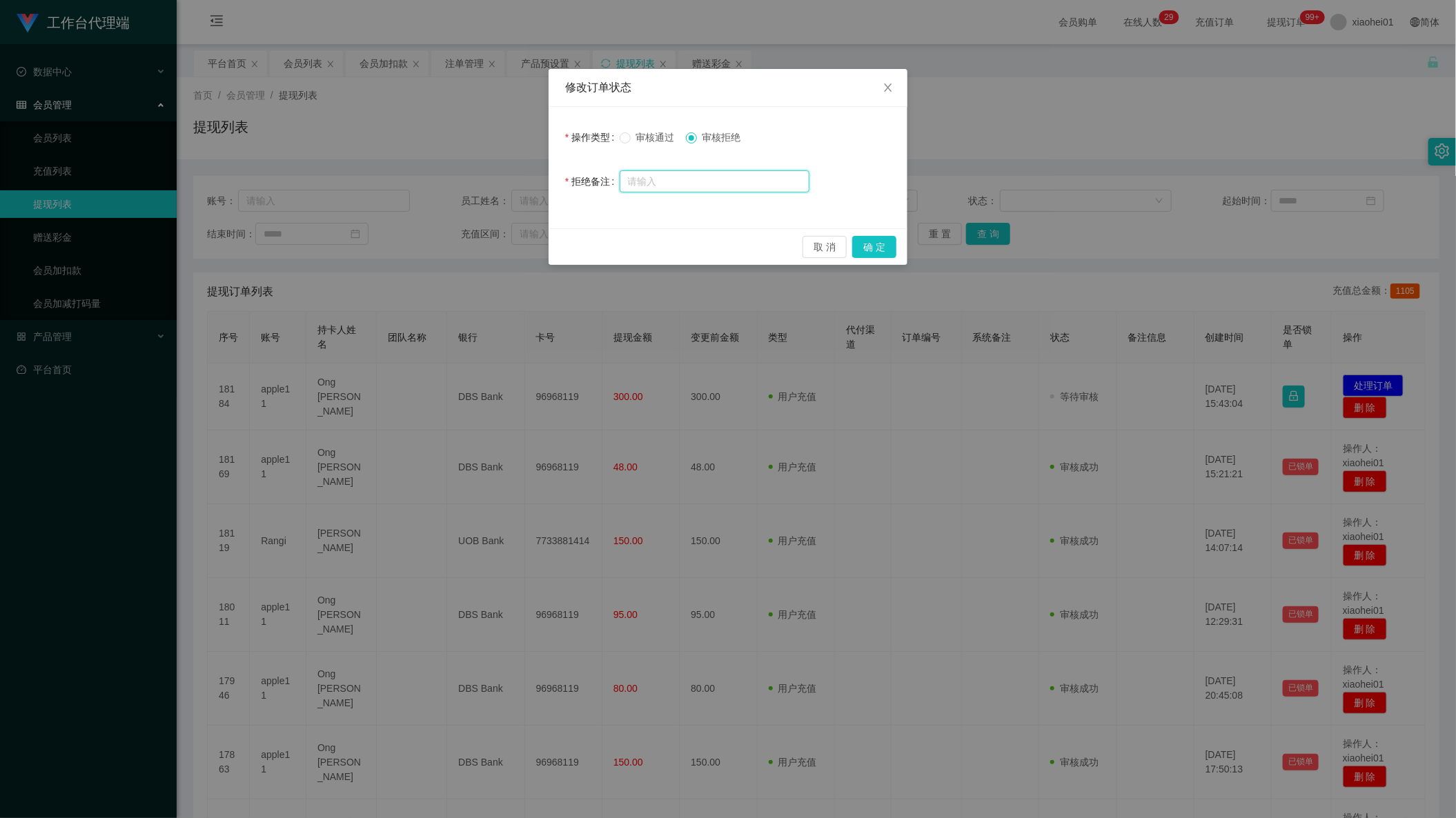
click at [746, 185] on input "text" at bounding box center [714, 181] width 190 height 22
paste input "请您先联系老师完成限时数据单任务，任务完成后即可进行提现操作，感谢您的配合。"
type input "请您先联系老师完成限时数据单任务，任务完成后即可进行提现操作，感谢您的配合。"
click at [731, 187] on input "text" at bounding box center [714, 181] width 190 height 22
paste input "检测到您未完成商家限时数据任务，请完成后进行提现操作，感谢您的配合。"
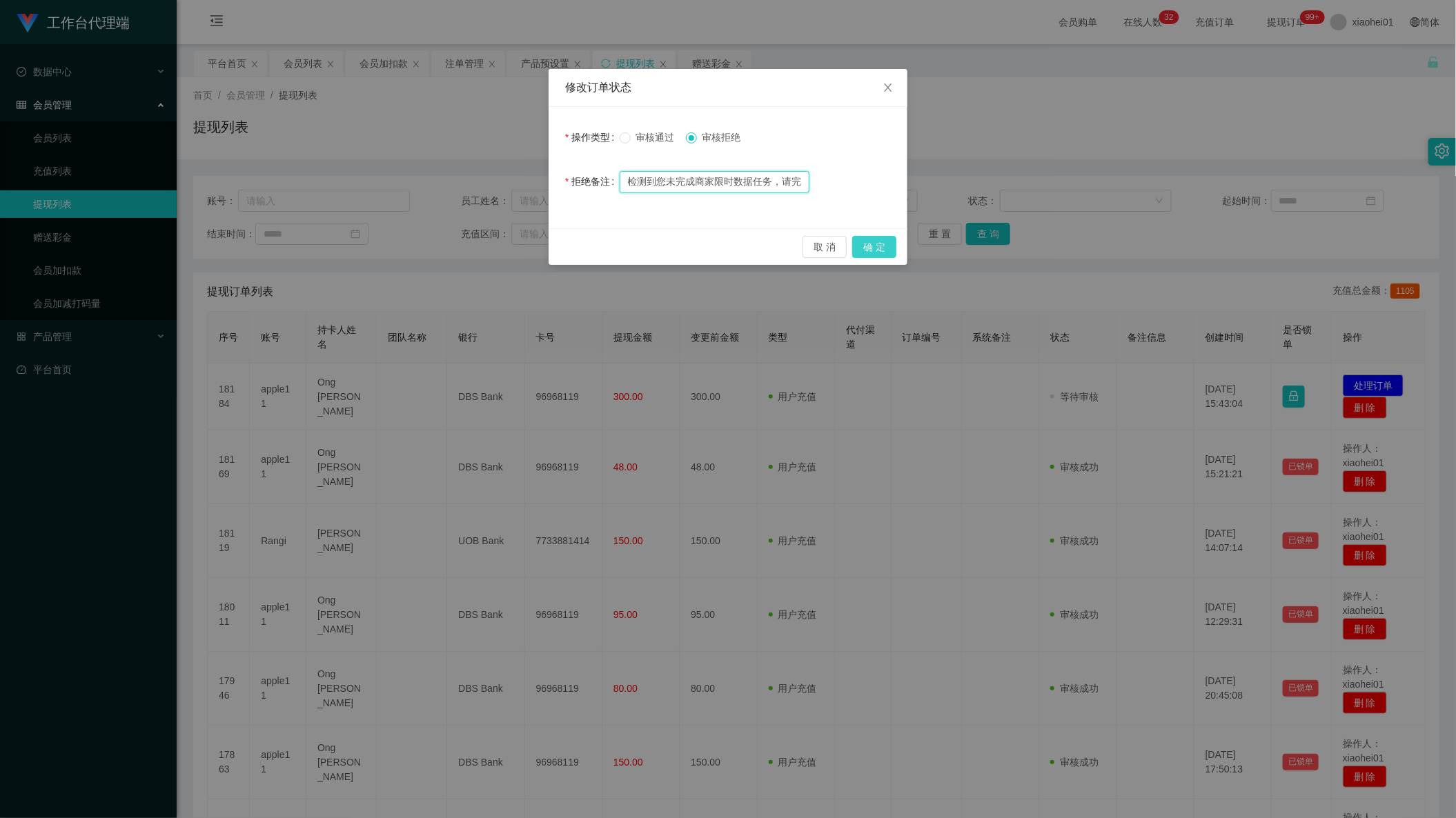
scroll to position [0, 155]
type input "检测到您未完成商家限时数据任务，请完成后进行提现操作，感谢您的配合。"
click at [889, 249] on button "确 定" at bounding box center [874, 246] width 44 height 22
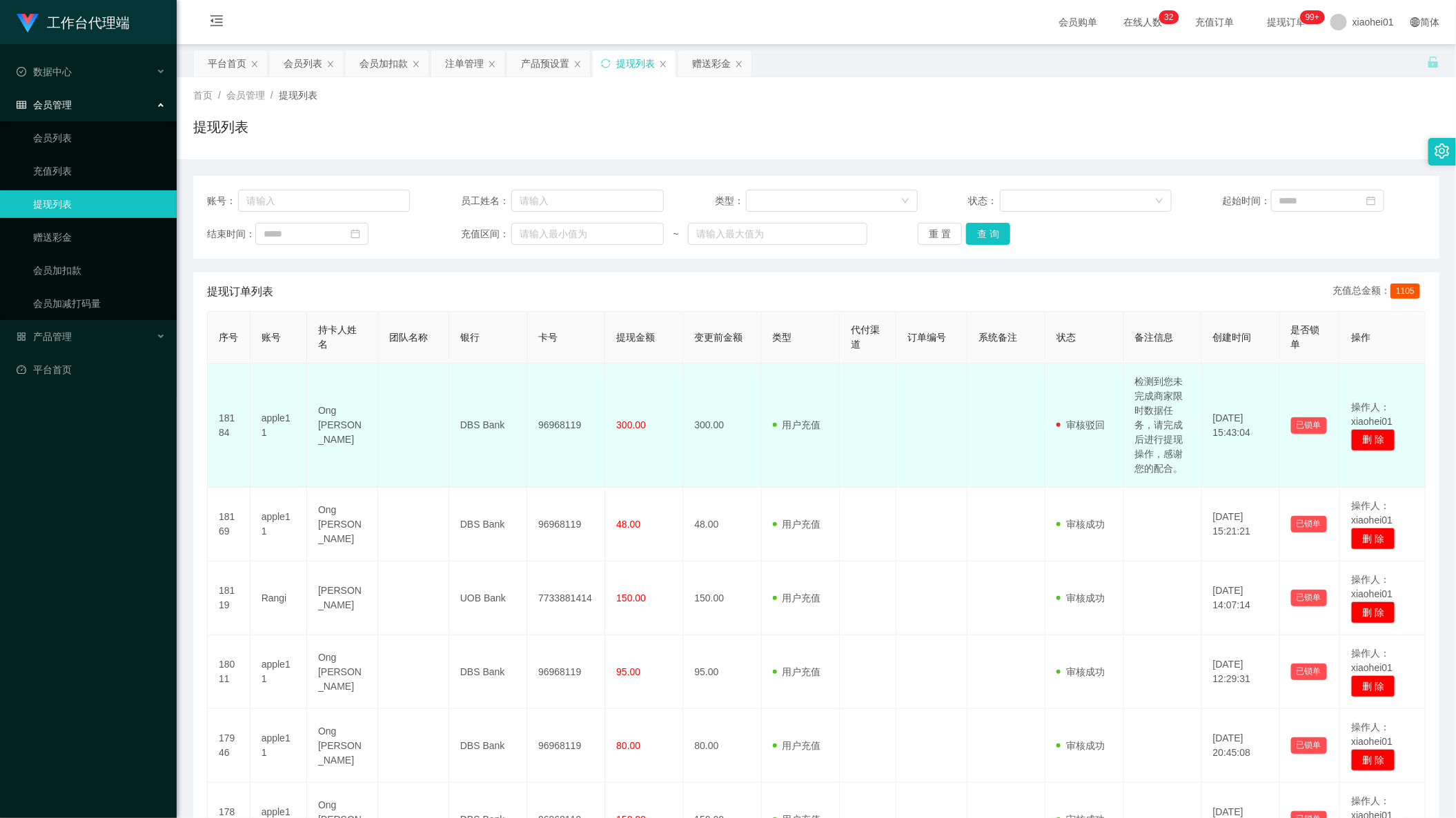
click at [1160, 451] on td "检测到您未完成商家限时数据任务，请完成后进行提现操作，感谢您的配合。" at bounding box center [1162, 425] width 78 height 124
click at [1149, 444] on td "检测到您未完成商家限时数据任务，请完成后进行提现操作，感谢您的配合。" at bounding box center [1162, 425] width 78 height 124
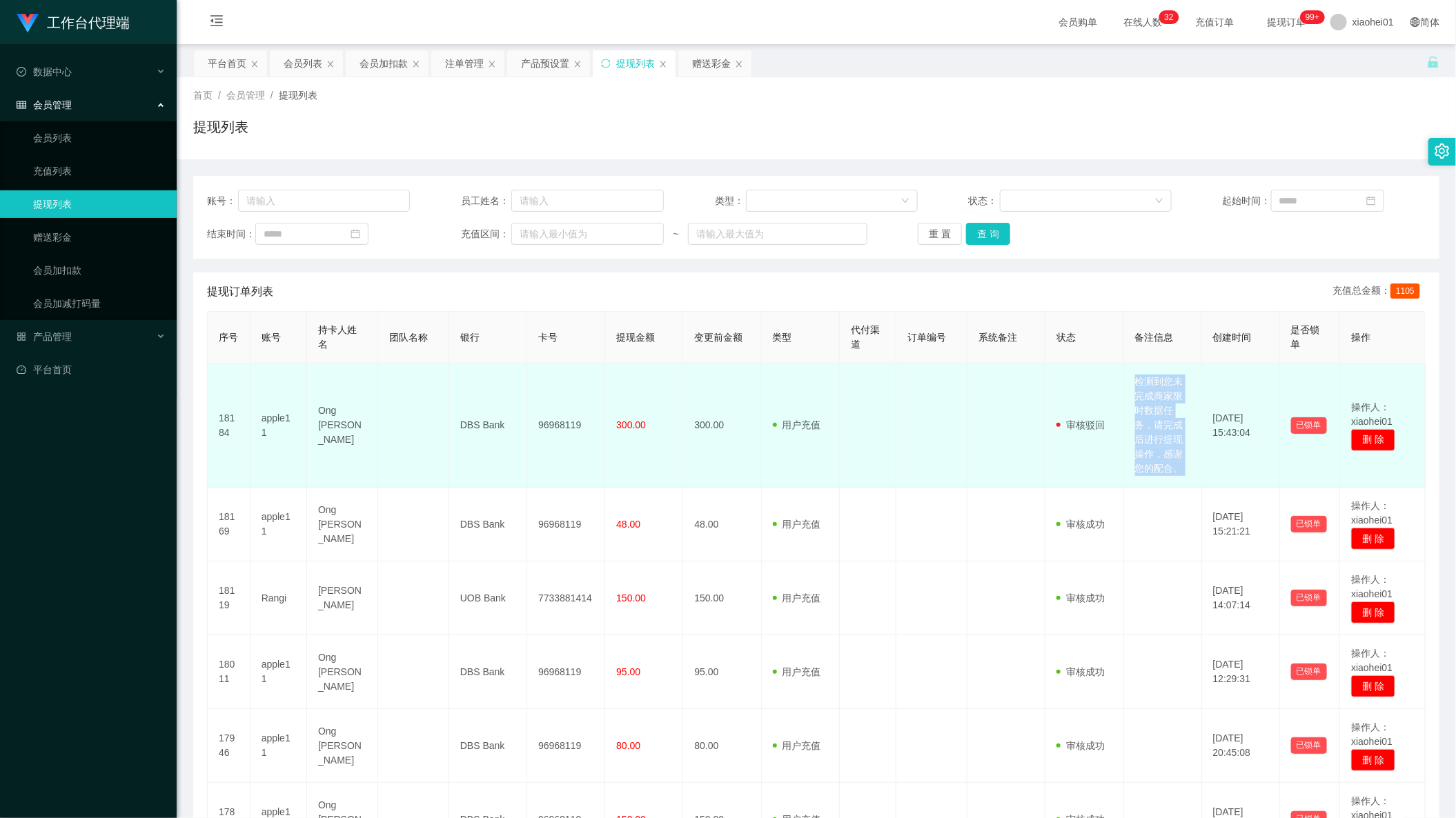
click at [1149, 444] on td "检测到您未完成商家限时数据任务，请完成后进行提现操作，感谢您的配合。" at bounding box center [1162, 425] width 78 height 124
click at [1135, 450] on td "检测到您未完成商家限时数据任务，请完成后进行提现操作，感谢您的配合。" at bounding box center [1162, 425] width 78 height 124
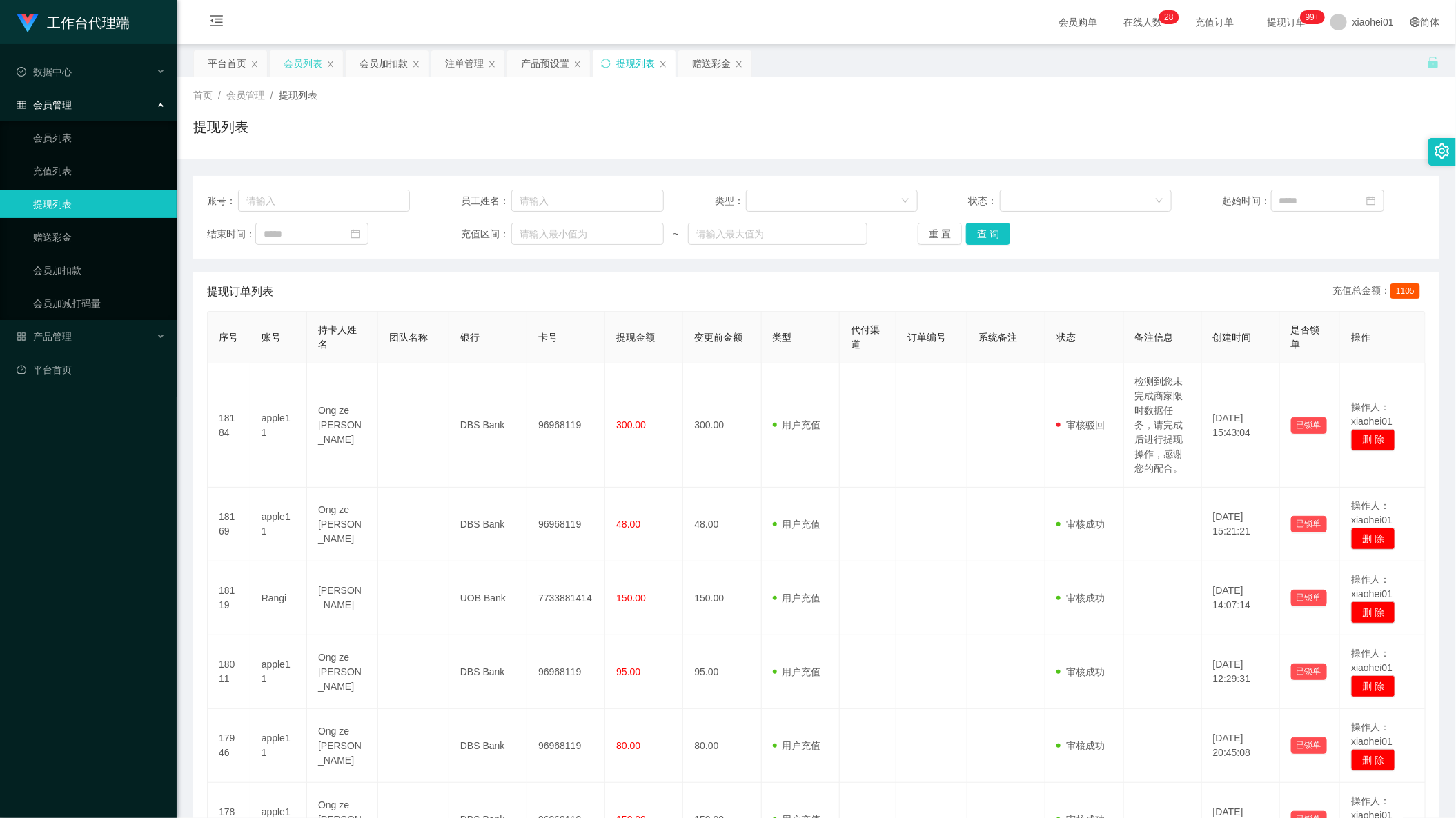
drag, startPoint x: 314, startPoint y: 69, endPoint x: 339, endPoint y: 69, distance: 25.0
click at [325, 69] on div "会员列表" at bounding box center [306, 63] width 73 height 26
click at [399, 60] on div "会员加扣款" at bounding box center [384, 63] width 48 height 26
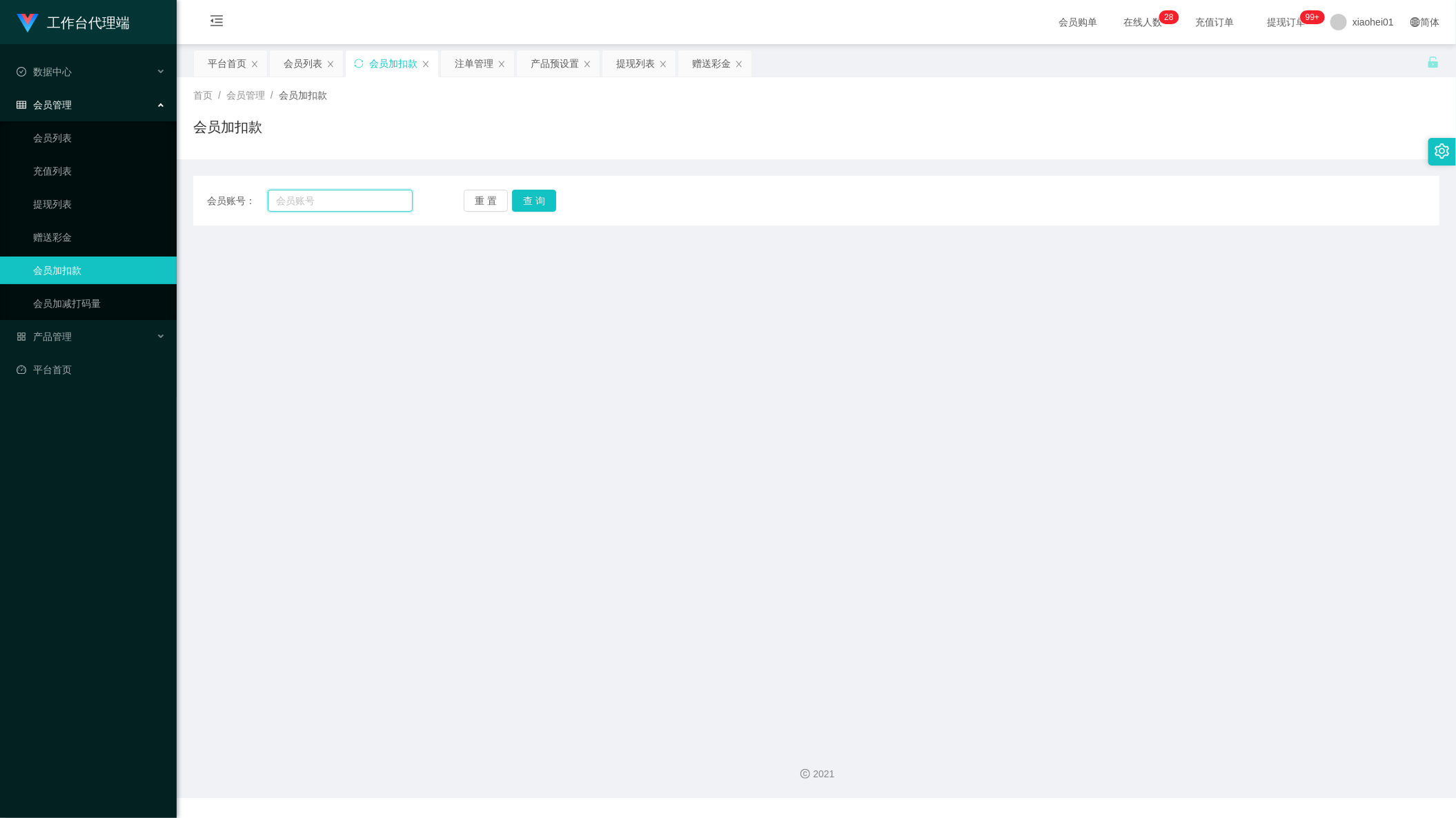
click at [367, 195] on input "text" at bounding box center [340, 200] width 145 height 22
paste input "apple11"
type input "apple11"
click at [528, 197] on button "查 询" at bounding box center [534, 200] width 44 height 22
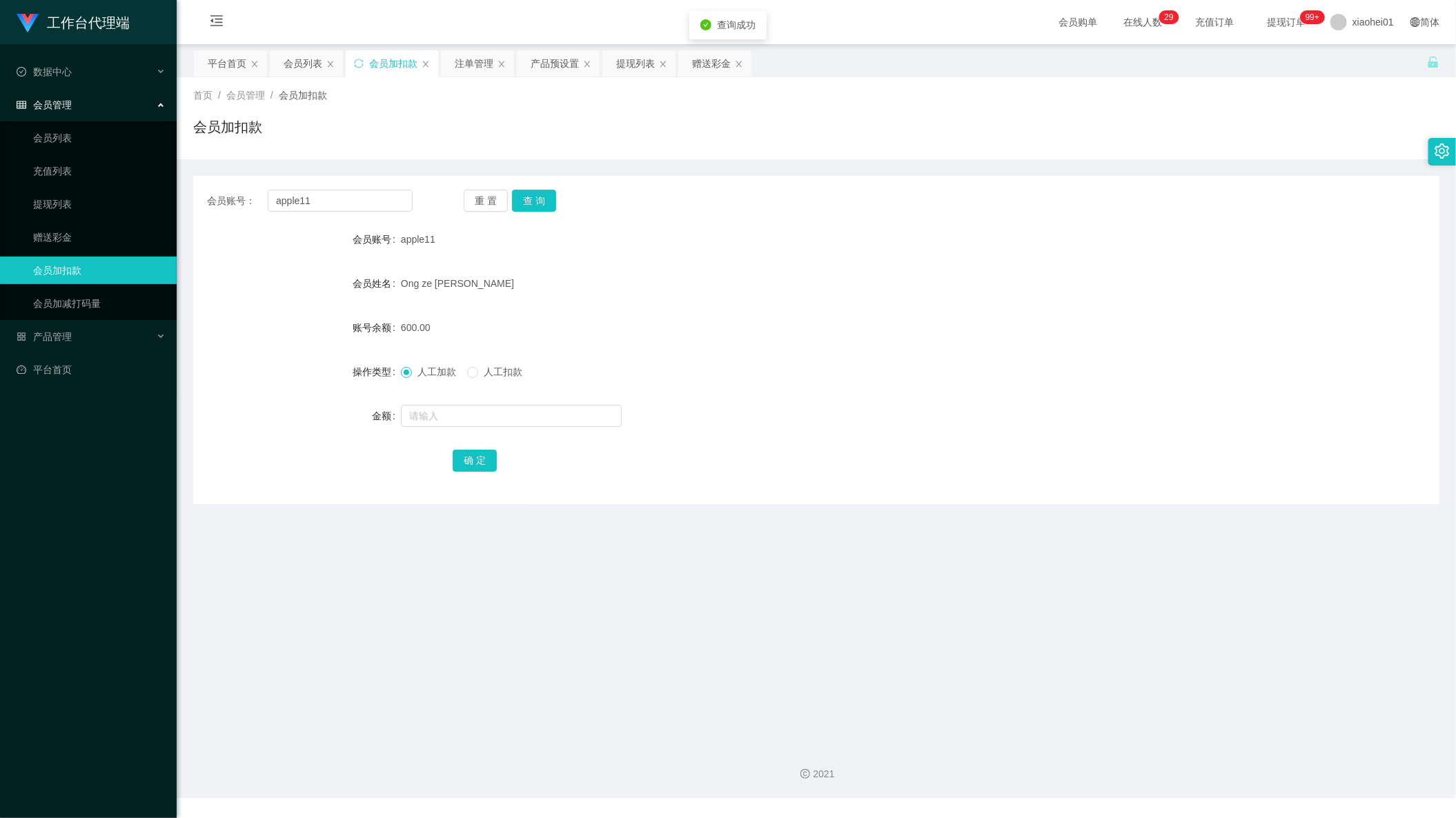
click at [485, 435] on form "会员账号 apple11 会员姓名 Ong ze cheng 账号余额 600.00 操作类型 人工加款 人工扣款 金额 确 定" at bounding box center [815, 349] width 1246 height 249
click at [515, 419] on input "text" at bounding box center [511, 415] width 221 height 22
type input "-"
type input "210"
drag, startPoint x: 481, startPoint y: 363, endPoint x: 491, endPoint y: 379, distance: 18.9
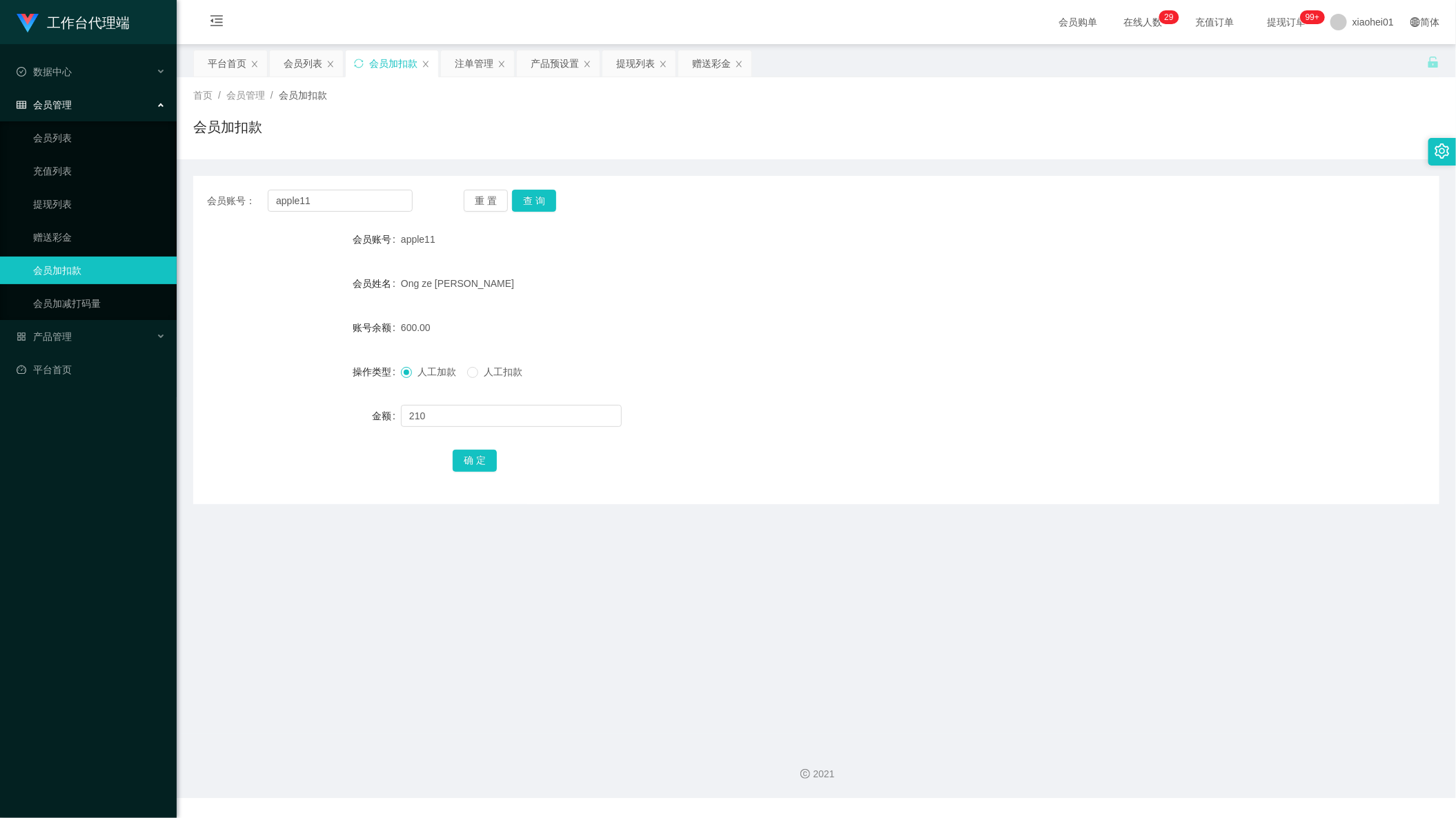
click at [482, 363] on div "人工加款 人工扣款" at bounding box center [764, 371] width 727 height 28
click at [494, 380] on div "人工加款 人工扣款" at bounding box center [764, 371] width 727 height 28
click at [480, 372] on span "人工扣款" at bounding box center [503, 371] width 50 height 11
click at [295, 377] on form "会员账号 apple11 会员姓名 Ong ze cheng 账号余额 600.00 操作类型 人工加款 人工扣款 金额 210 确 定" at bounding box center [815, 349] width 1246 height 249
click at [699, 72] on div "赠送彩金" at bounding box center [711, 63] width 38 height 26
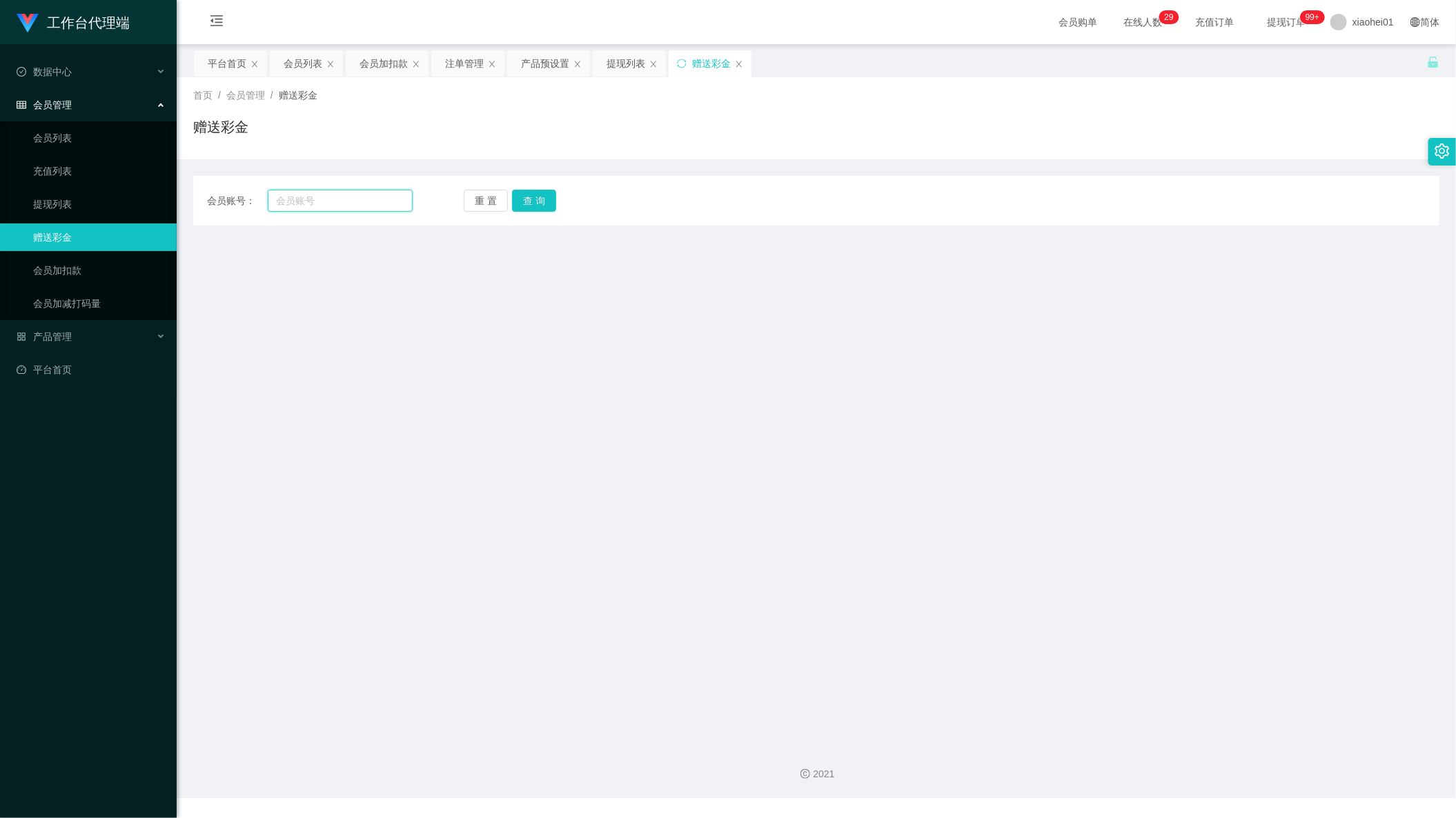
drag, startPoint x: 366, startPoint y: 199, endPoint x: 381, endPoint y: 205, distance: 16.2
click at [377, 203] on input "text" at bounding box center [340, 200] width 145 height 22
paste input "210"
type input "210"
click at [379, 69] on div "会员加扣款" at bounding box center [384, 63] width 48 height 26
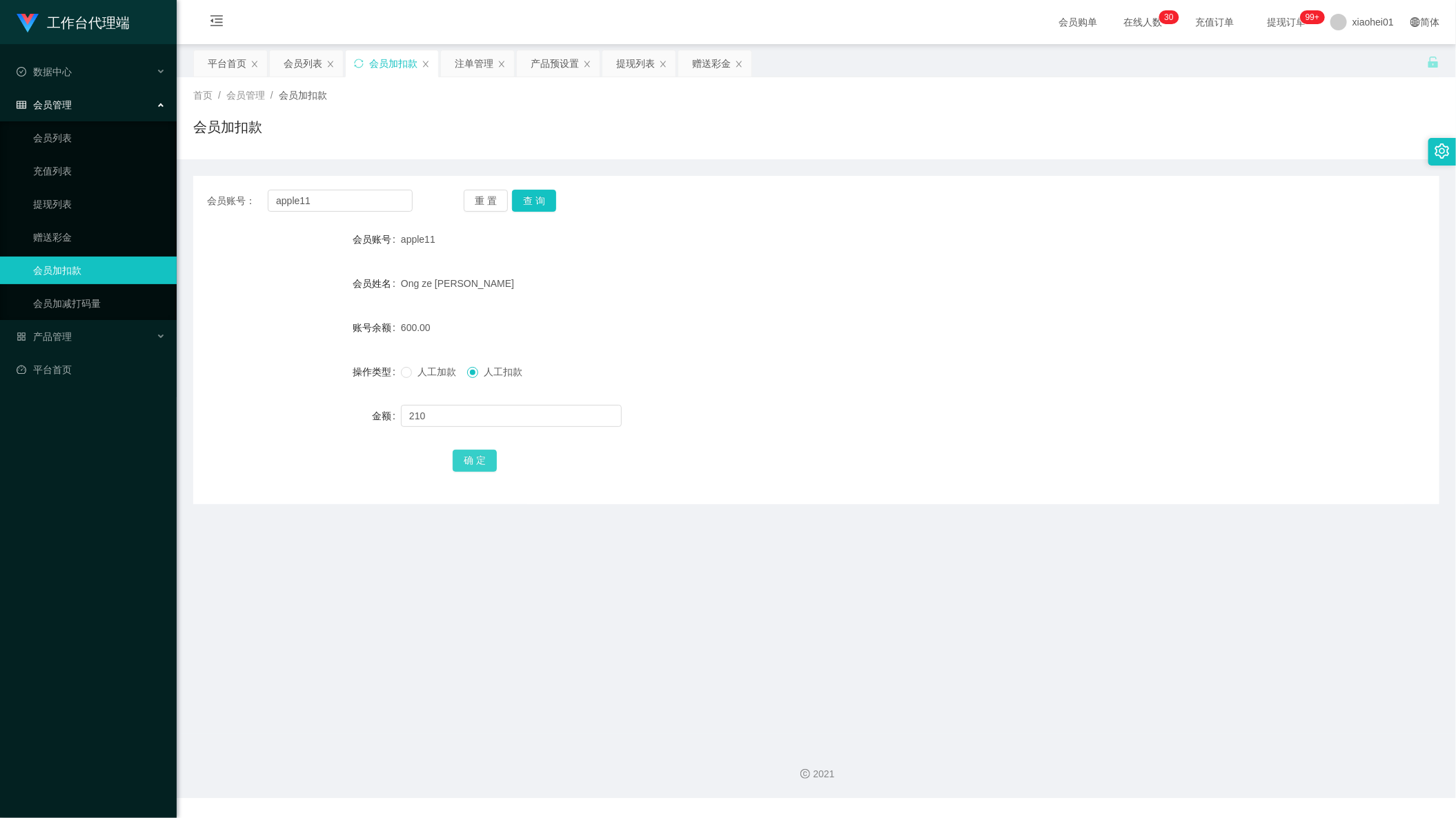
drag, startPoint x: 458, startPoint y: 457, endPoint x: 479, endPoint y: 453, distance: 21.4
click at [458, 457] on button "确 定" at bounding box center [475, 460] width 44 height 22
click at [766, 379] on div "人工加款 人工扣款" at bounding box center [764, 371] width 727 height 28
drag, startPoint x: 816, startPoint y: 551, endPoint x: 802, endPoint y: 532, distance: 23.6
click at [816, 551] on main "关闭左侧 关闭右侧 关闭其它 刷新页面 平台首页 会员列表 会员加扣款 注单管理 产品预设置 提现列表 赠送彩金 首页 / 会员管理 / 会员加扣款 / 会员…" at bounding box center [815, 389] width 1279 height 689
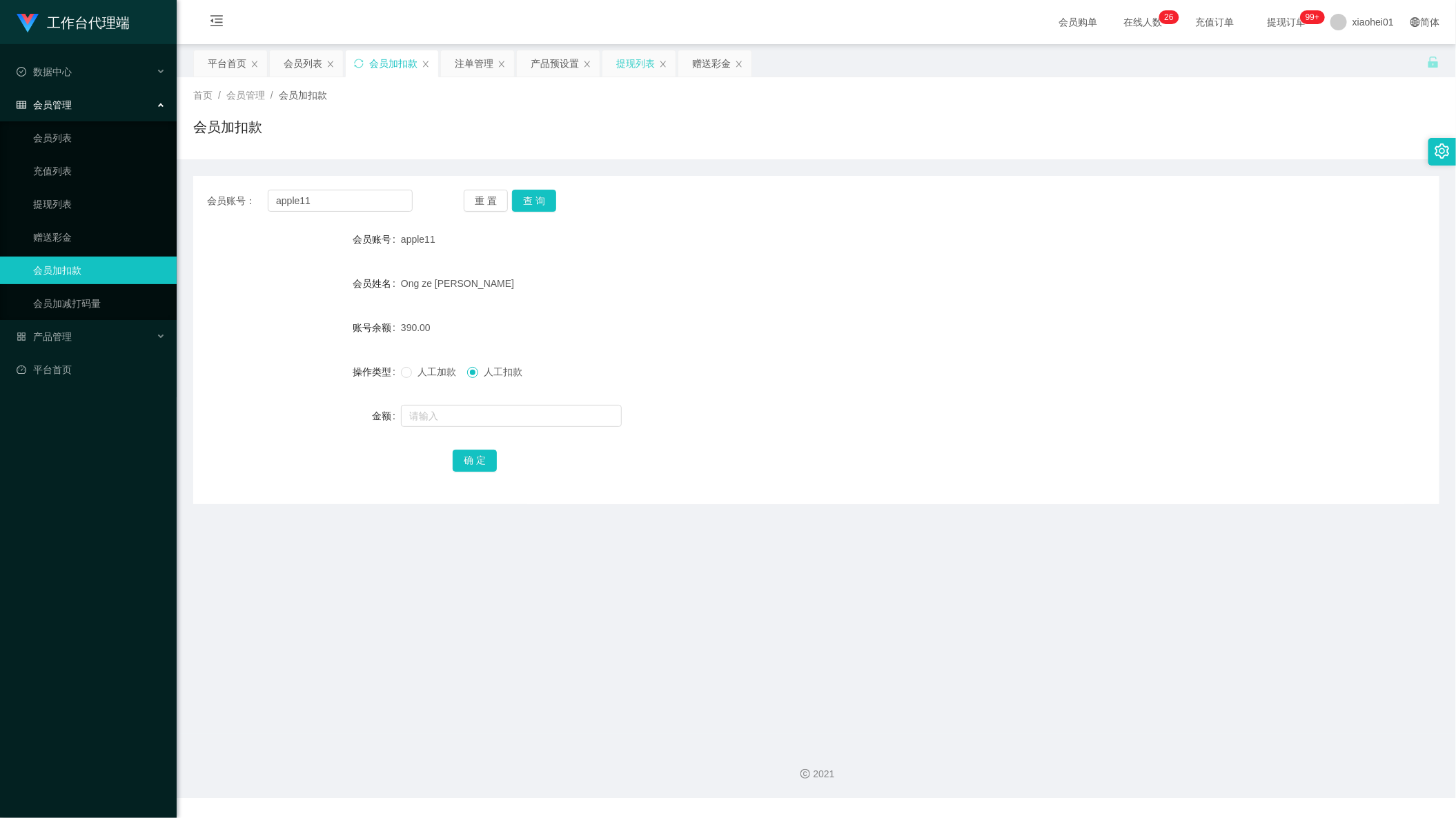
click at [642, 66] on div "提现列表" at bounding box center [635, 63] width 38 height 26
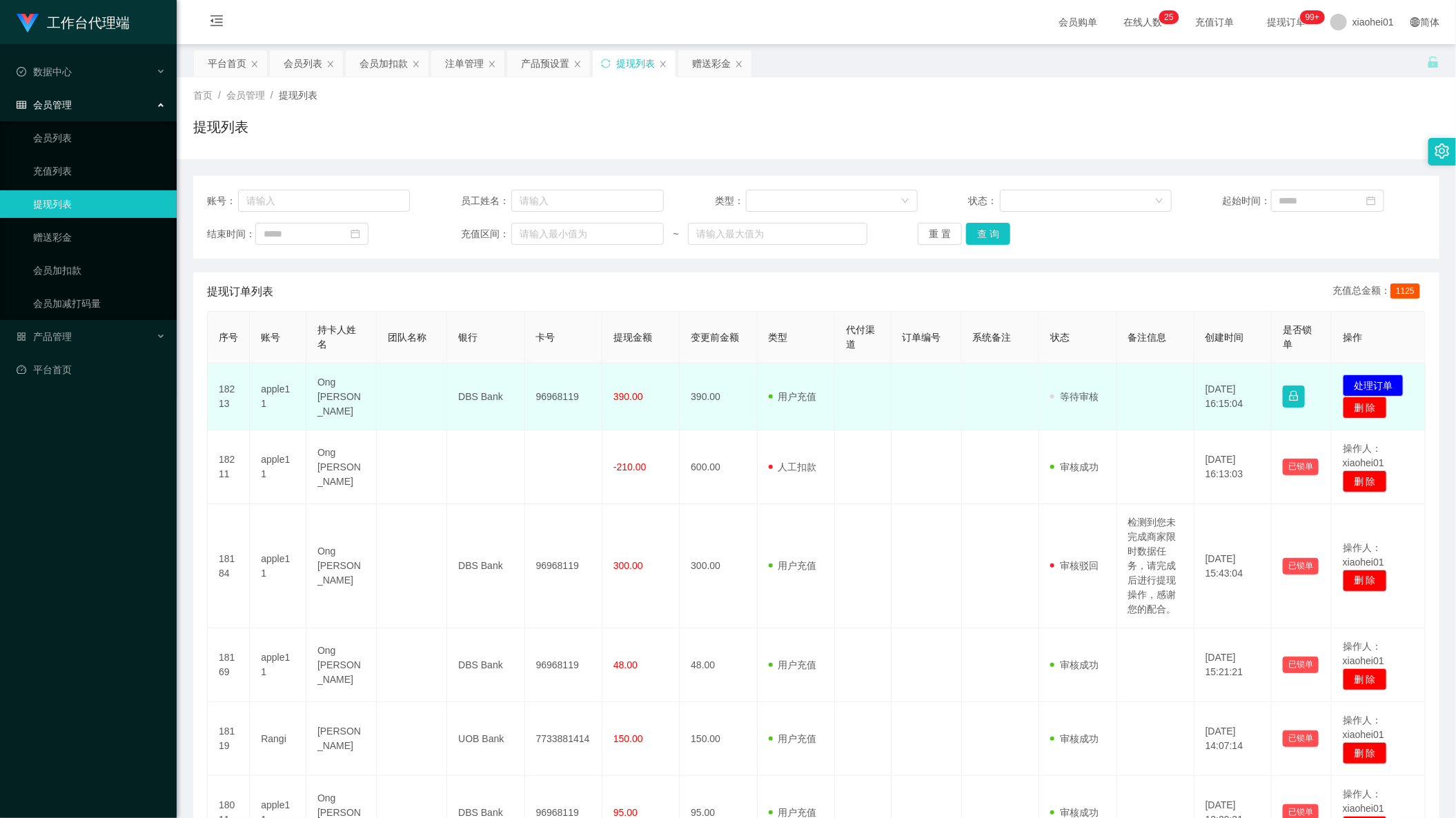
click at [545, 404] on td "96968119" at bounding box center [564, 396] width 78 height 67
copy td "96968119"
click at [1376, 383] on button "处理订单" at bounding box center [1372, 385] width 61 height 22
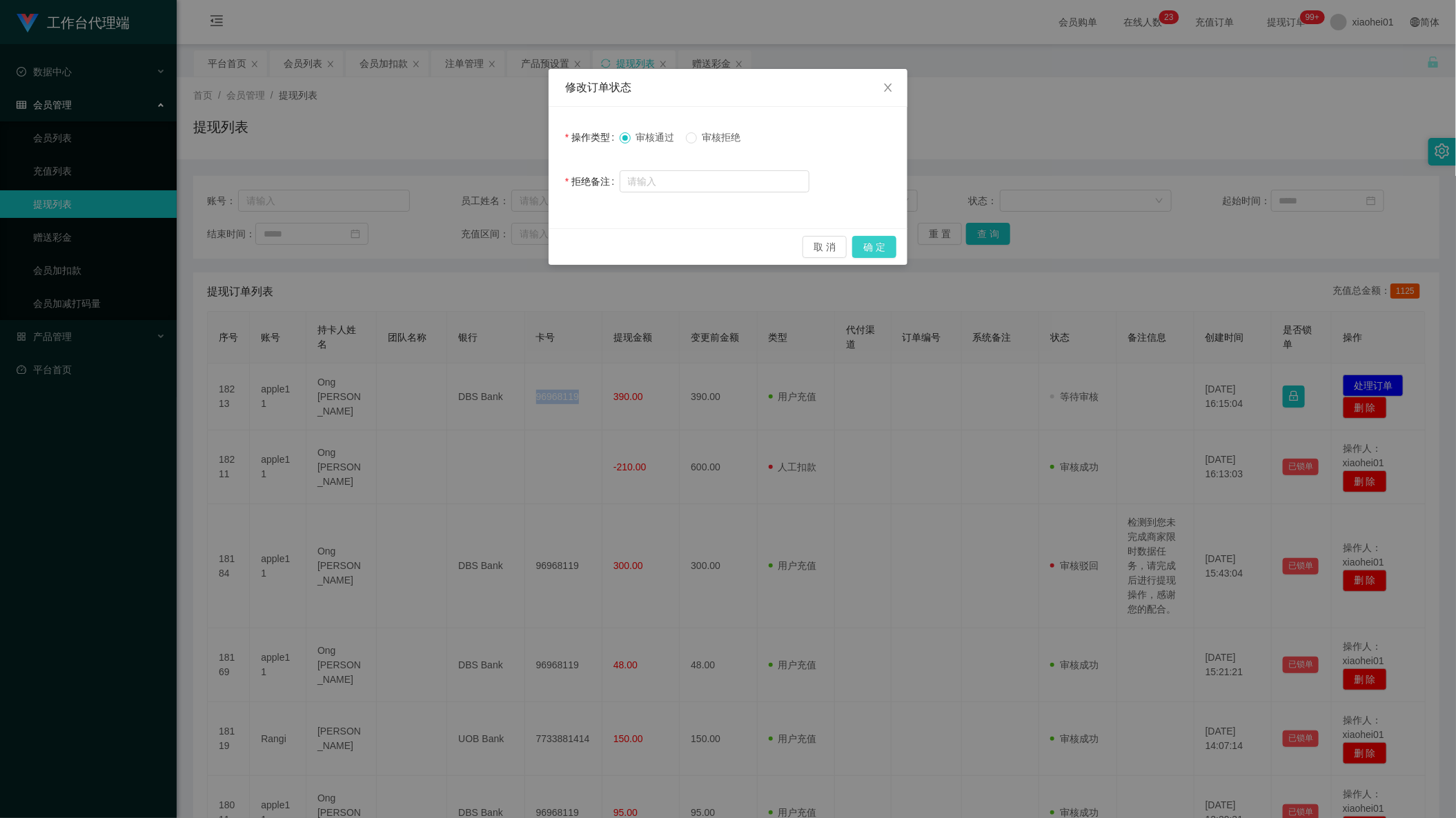
click at [889, 253] on button "确 定" at bounding box center [874, 246] width 44 height 22
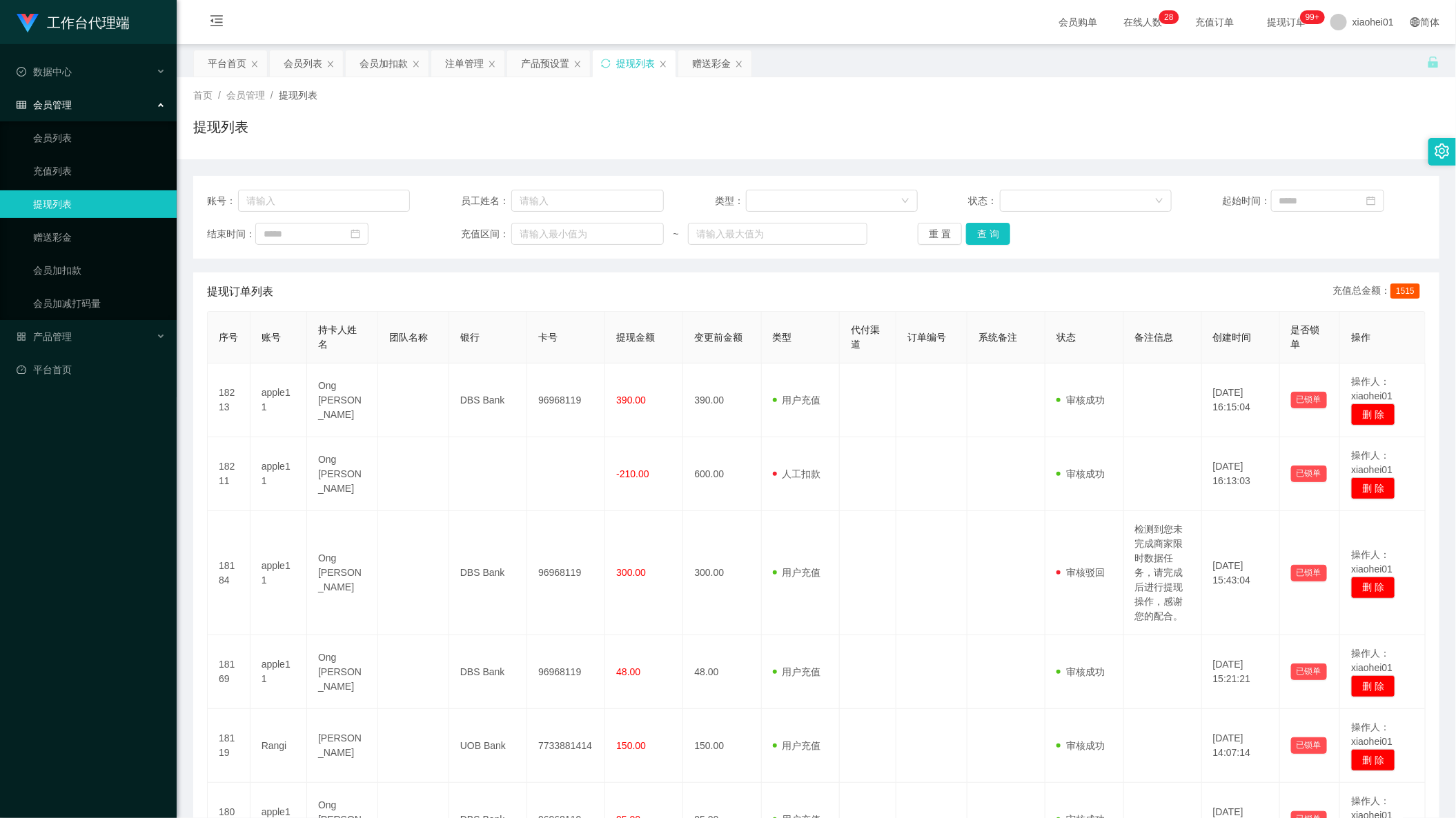
click at [938, 341] on span "订单编号" at bounding box center [926, 337] width 38 height 11
